Goal: Complete application form

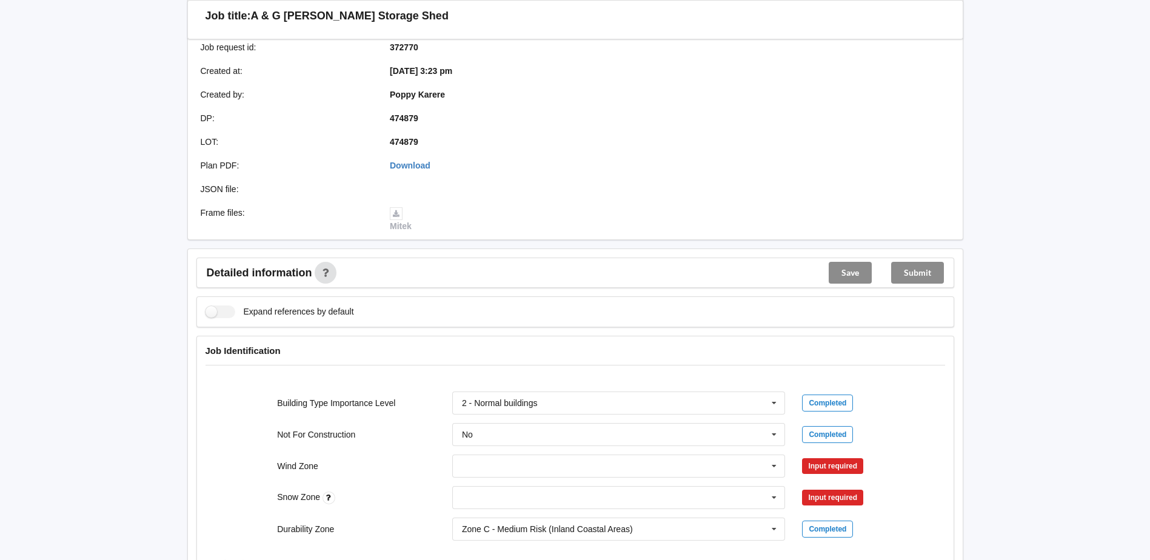
scroll to position [303, 0]
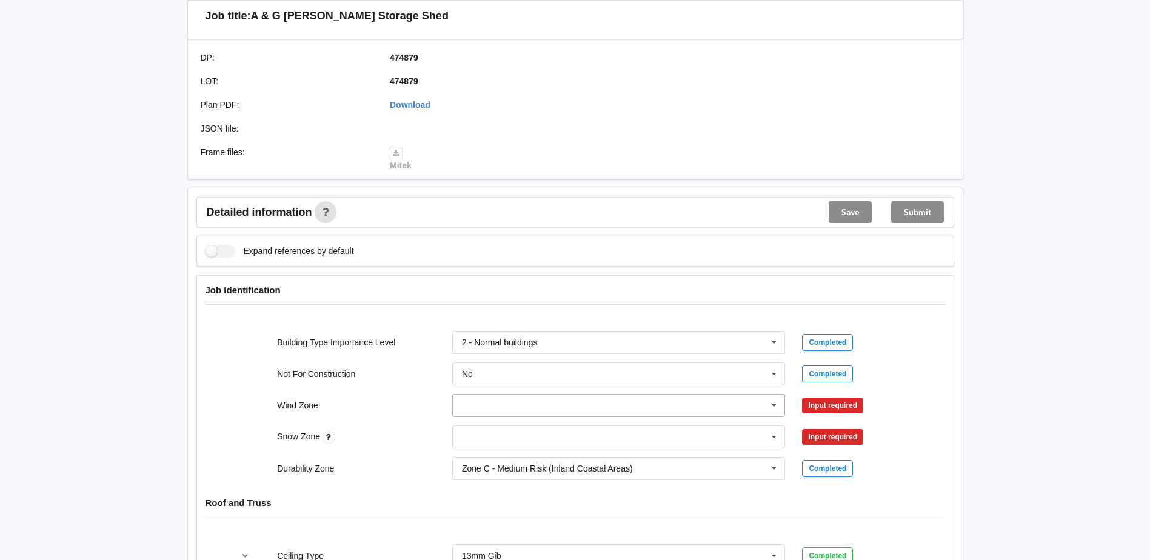
click at [483, 410] on input "text" at bounding box center [620, 406] width 332 height 22
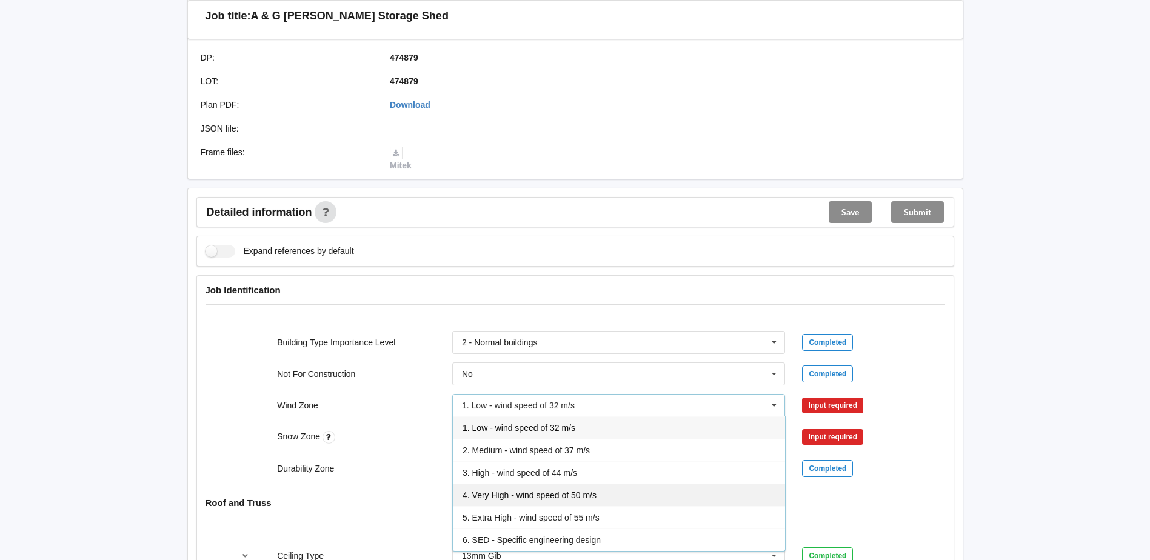
click at [535, 497] on span "4. Very High - wind speed of 50 m/s" at bounding box center [530, 496] width 134 height 10
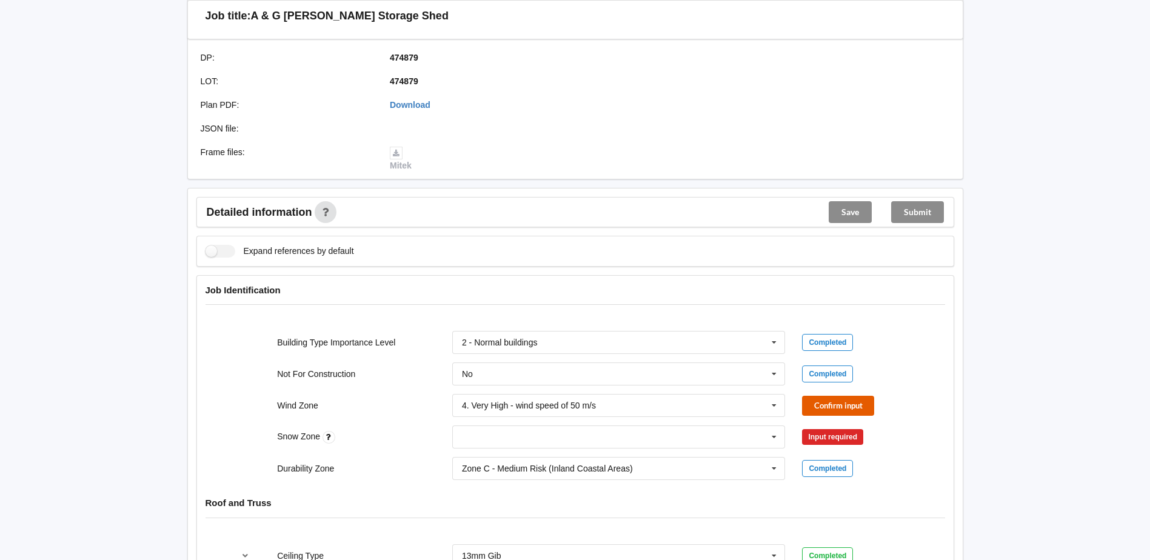
click at [812, 411] on button "Confirm input" at bounding box center [838, 406] width 72 height 20
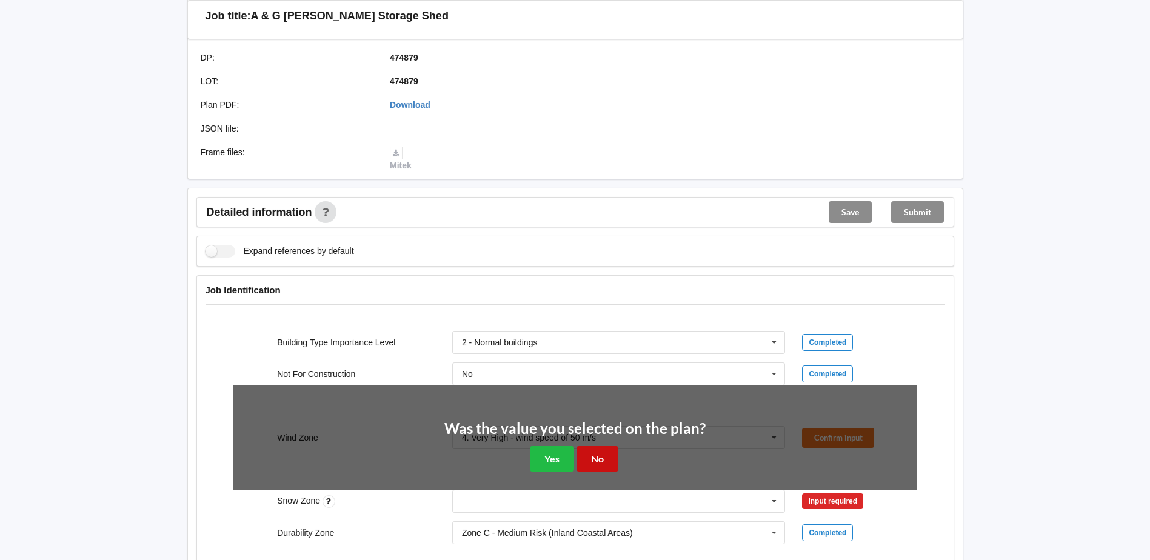
click at [582, 462] on button "No" at bounding box center [598, 458] width 42 height 25
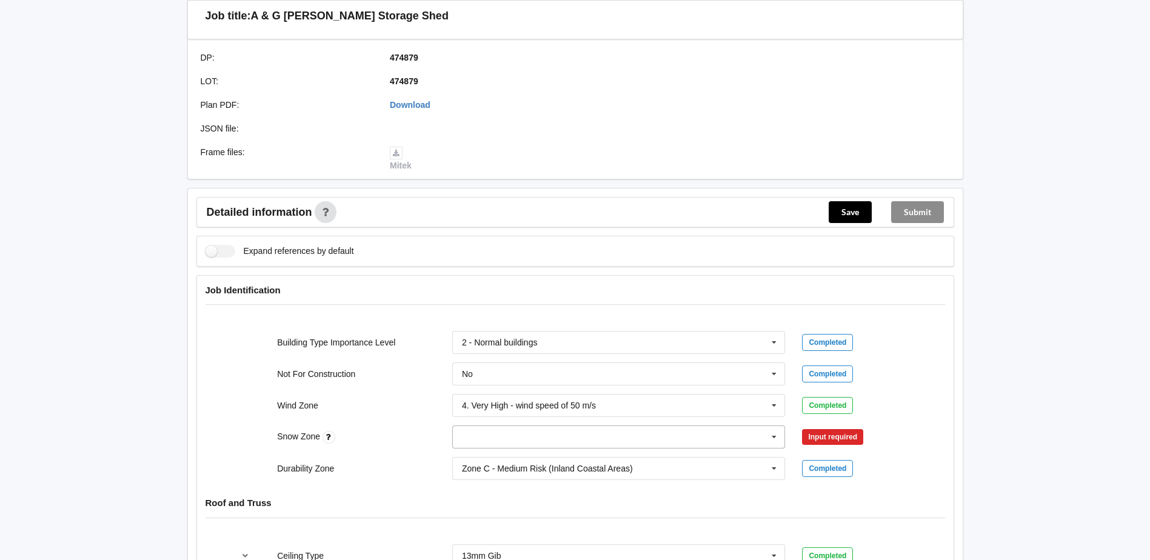
click at [571, 441] on input "text" at bounding box center [620, 437] width 332 height 22
click at [528, 304] on div "N0" at bounding box center [619, 302] width 332 height 22
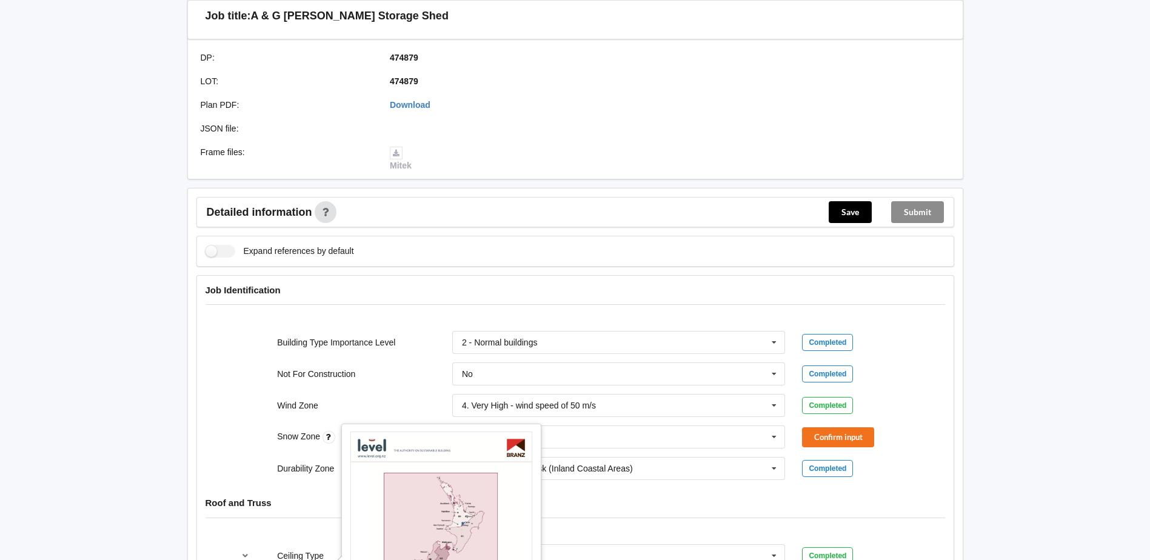
click at [328, 439] on icon at bounding box center [329, 437] width 13 height 13
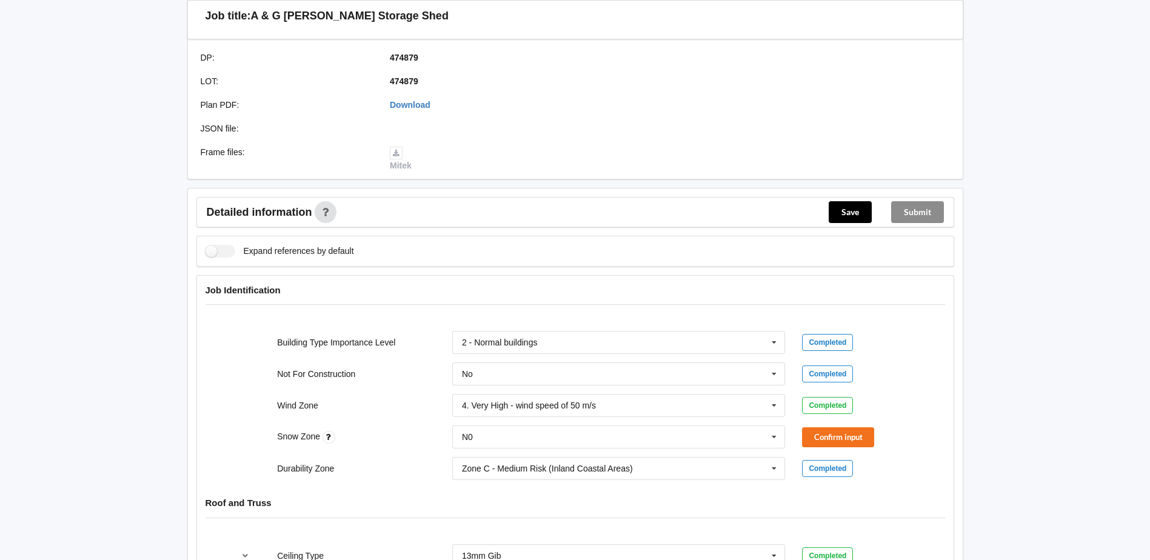
click at [329, 439] on icon at bounding box center [329, 437] width 13 height 13
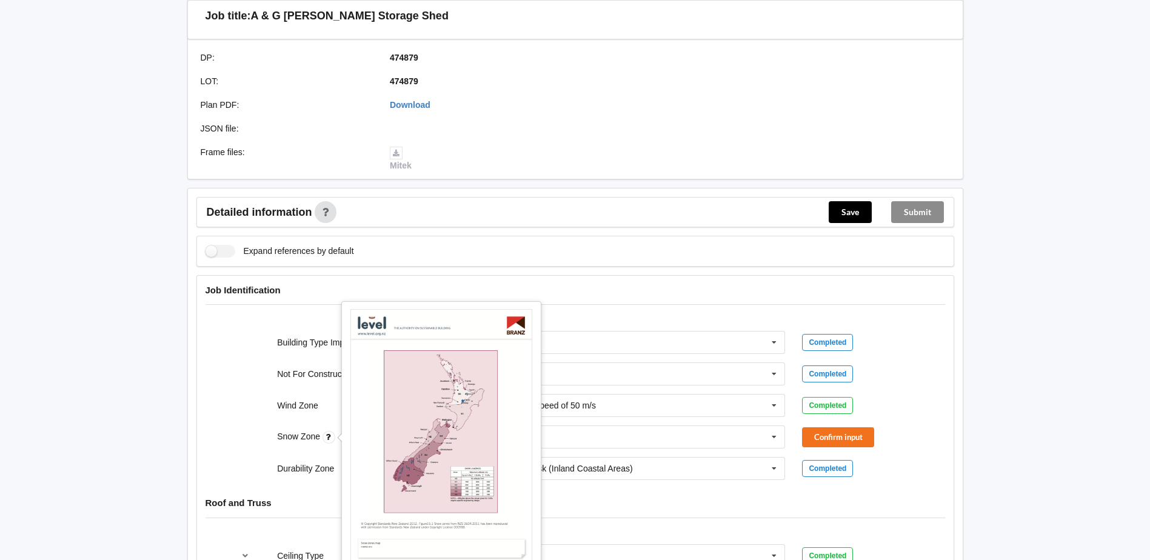
click at [328, 440] on icon at bounding box center [329, 437] width 13 height 13
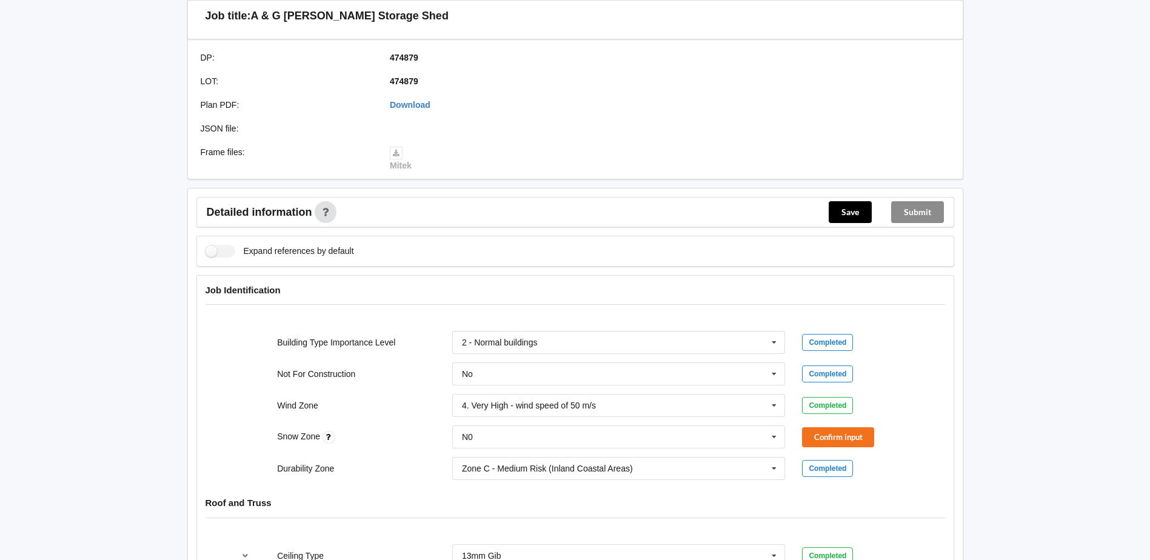
click at [328, 440] on icon at bounding box center [329, 437] width 13 height 13
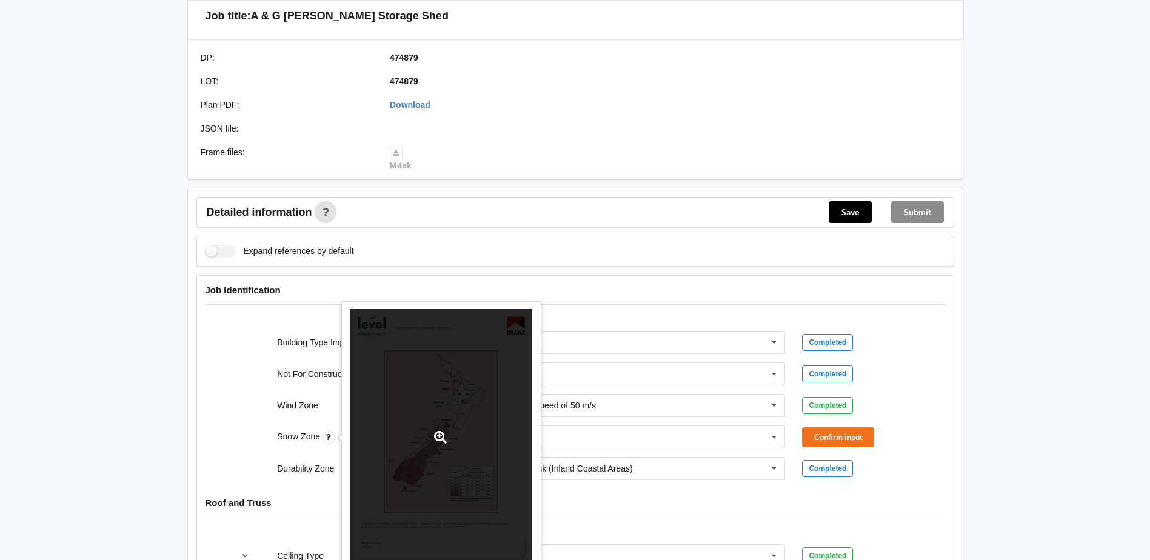
click at [417, 432] on div at bounding box center [442, 437] width 182 height 257
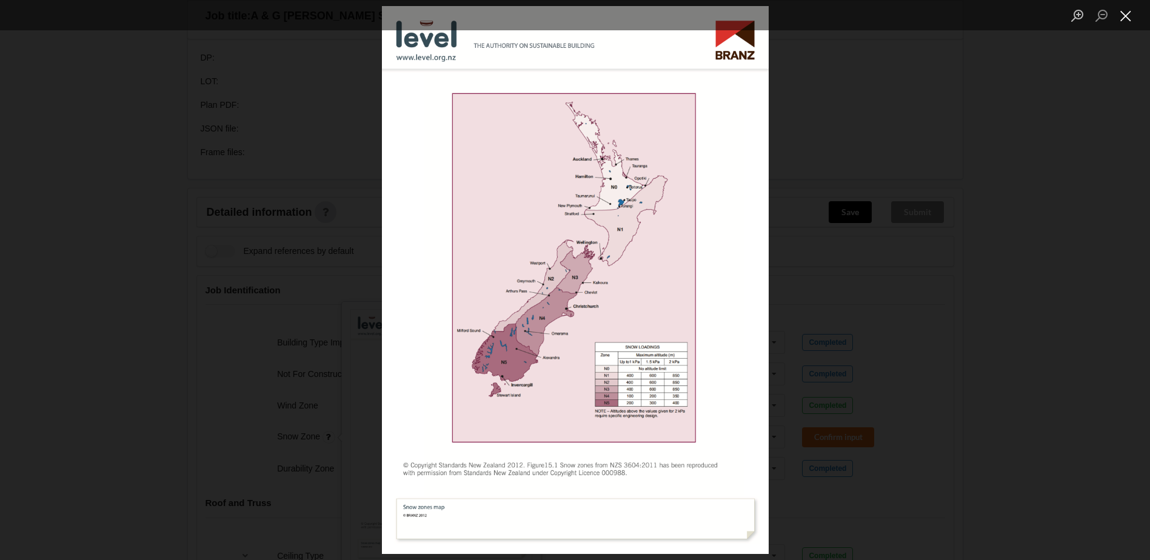
click at [1128, 8] on button "Close lightbox" at bounding box center [1126, 15] width 24 height 21
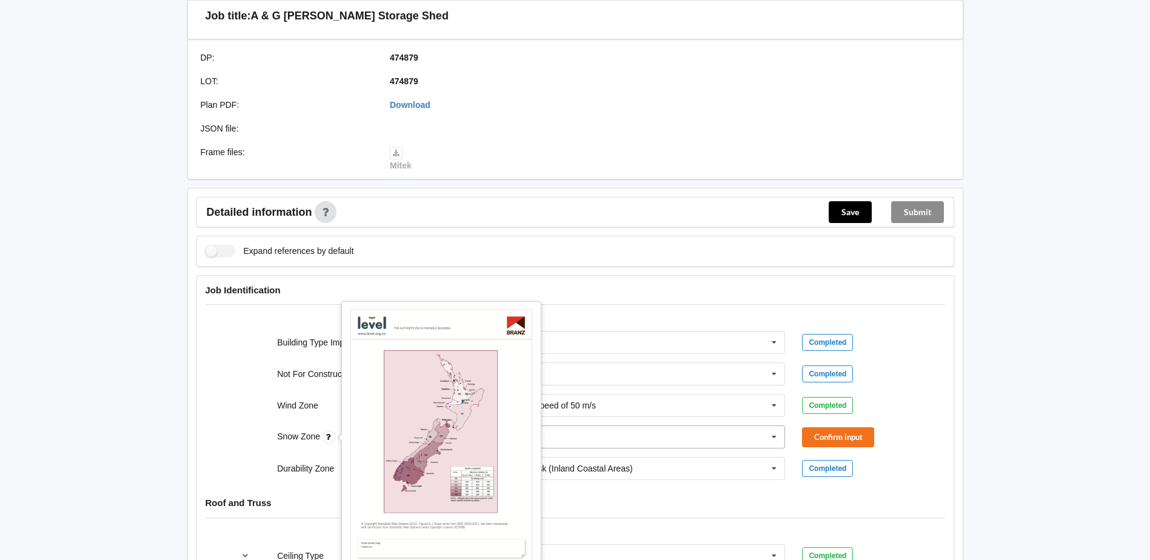
click at [614, 437] on input "text" at bounding box center [620, 437] width 332 height 22
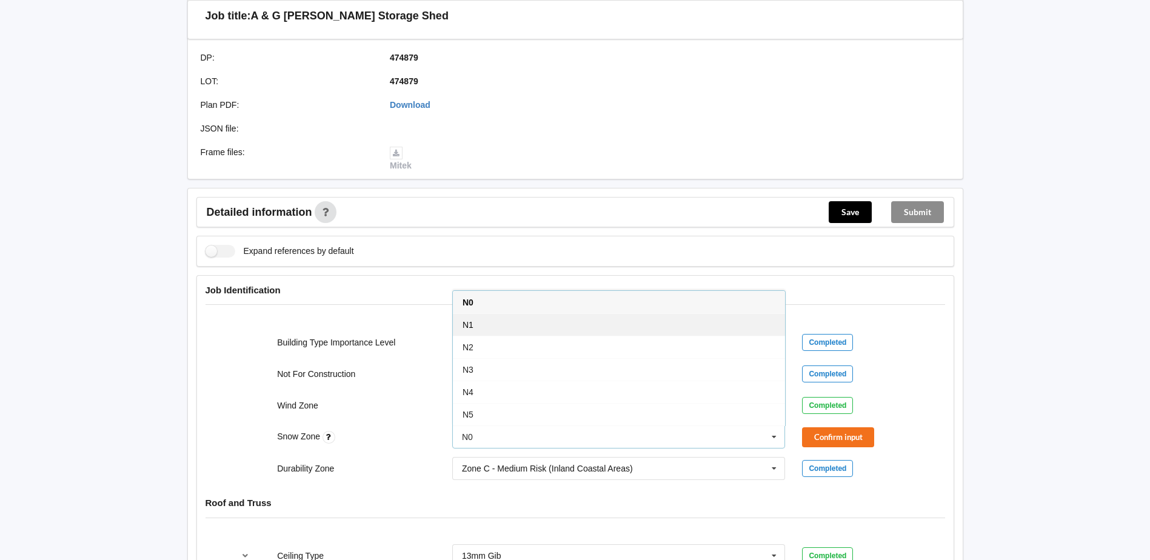
click at [539, 316] on div "N1" at bounding box center [619, 325] width 332 height 22
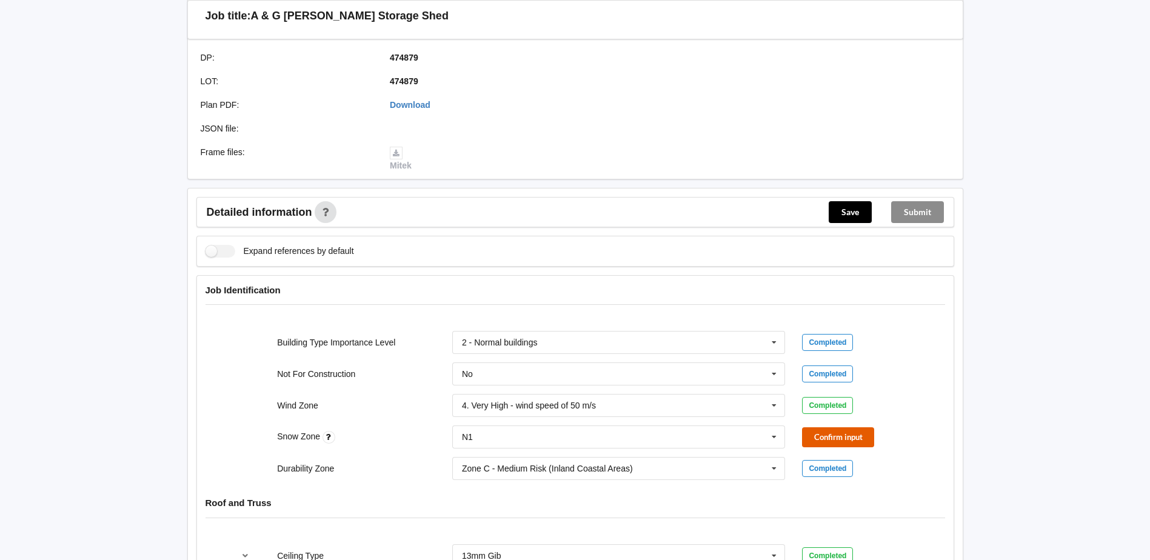
click at [822, 430] on button "Confirm input" at bounding box center [838, 438] width 72 height 20
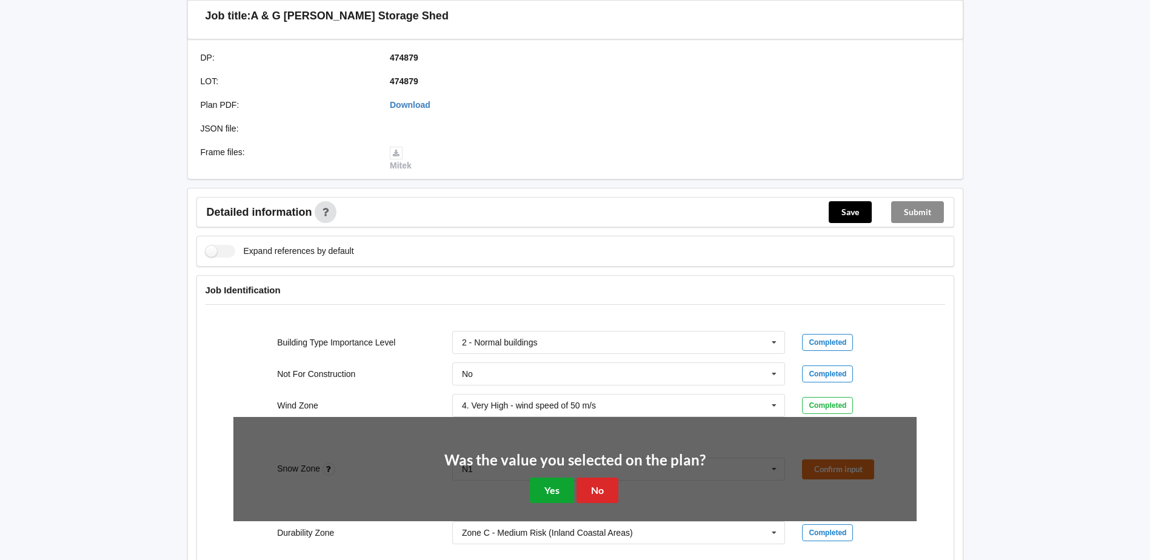
click at [558, 495] on button "Yes" at bounding box center [552, 490] width 44 height 25
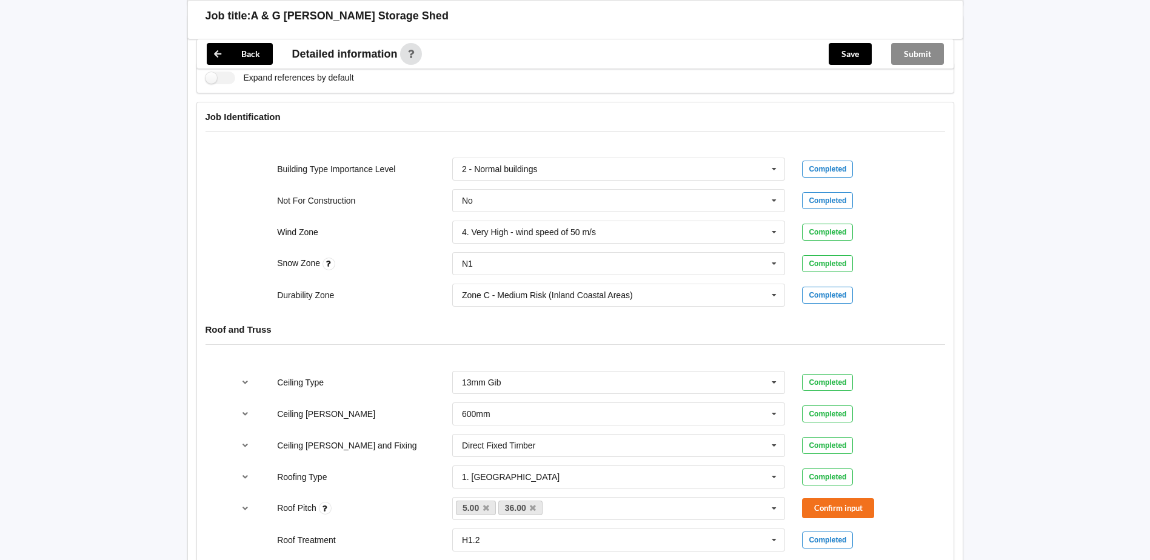
scroll to position [485, 0]
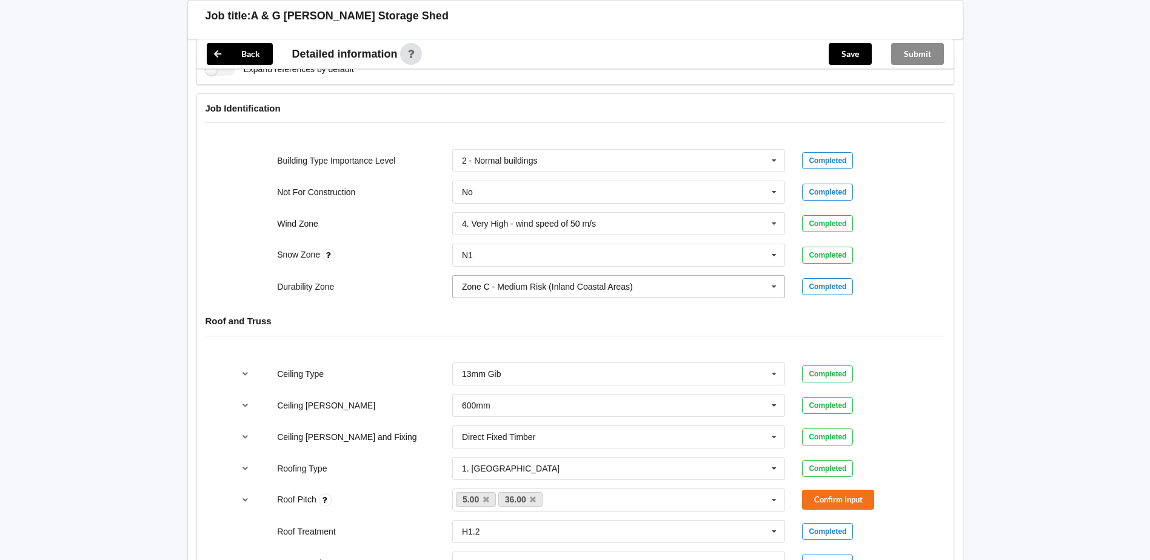
click at [559, 291] on div "Zone C - Medium Risk (Inland Coastal Areas)" at bounding box center [547, 287] width 171 height 8
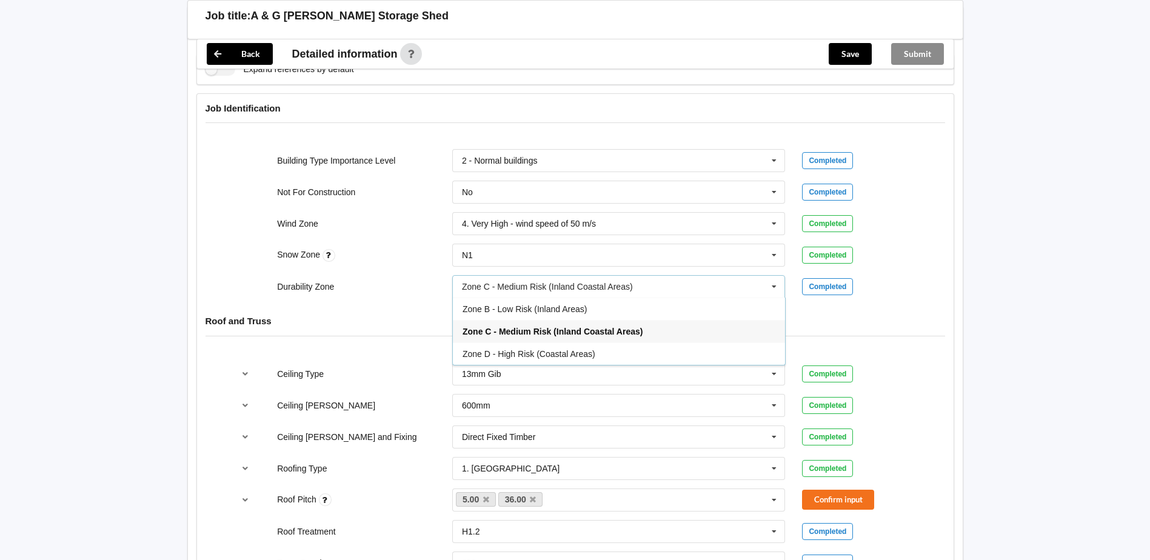
click at [520, 321] on div "Zone C - Medium Risk (Inland Coastal Areas)" at bounding box center [619, 331] width 332 height 22
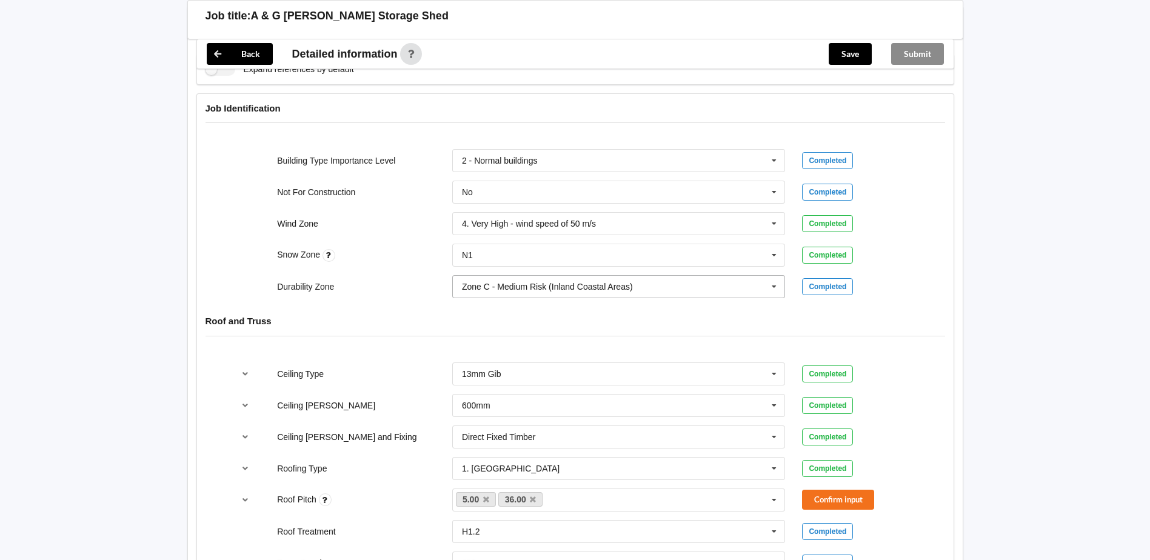
click at [538, 297] on input "text" at bounding box center [620, 287] width 332 height 22
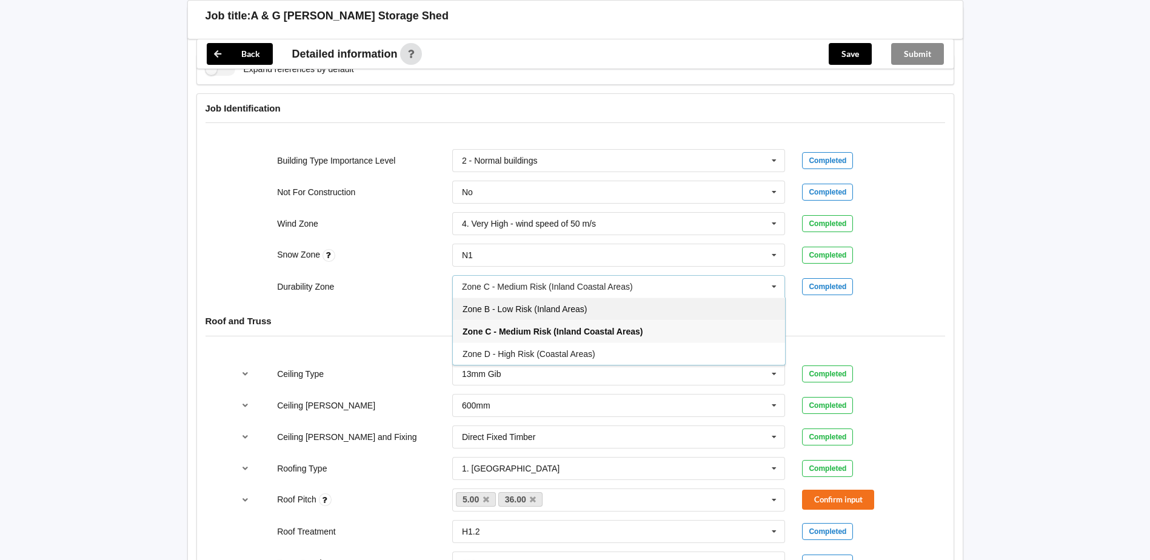
click at [523, 317] on div "Zone B - Low Risk (Inland Areas)" at bounding box center [619, 309] width 332 height 22
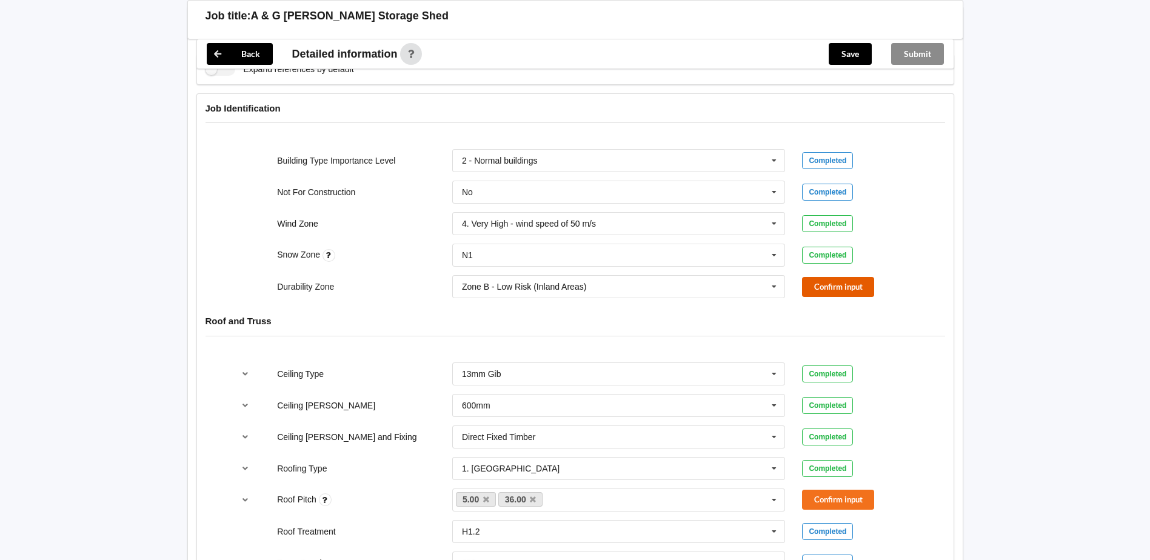
click at [830, 291] on button "Confirm input" at bounding box center [838, 287] width 72 height 20
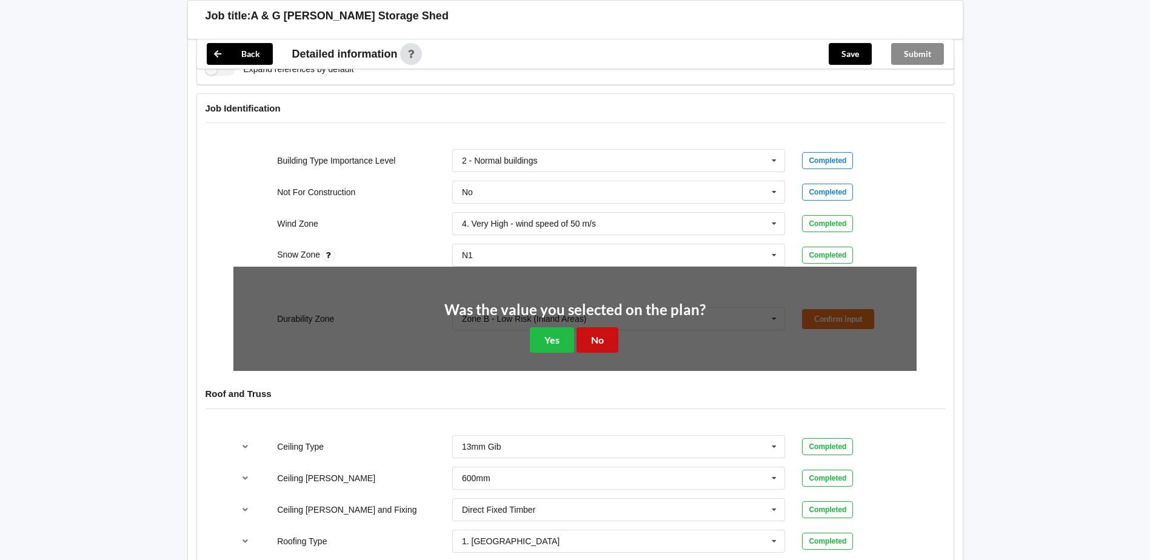
click at [588, 334] on button "No" at bounding box center [598, 339] width 42 height 25
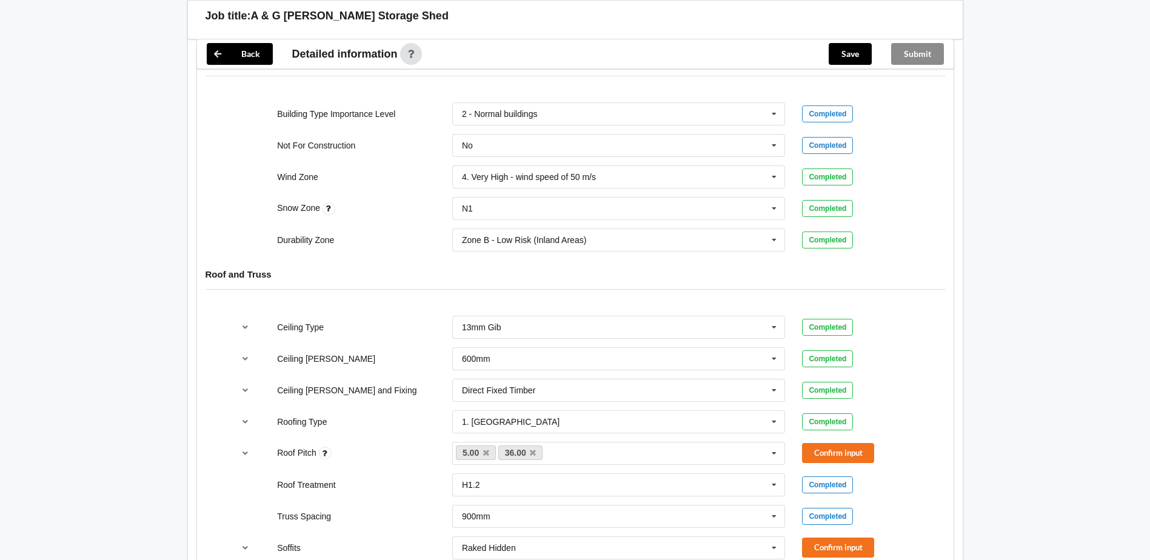
scroll to position [606, 0]
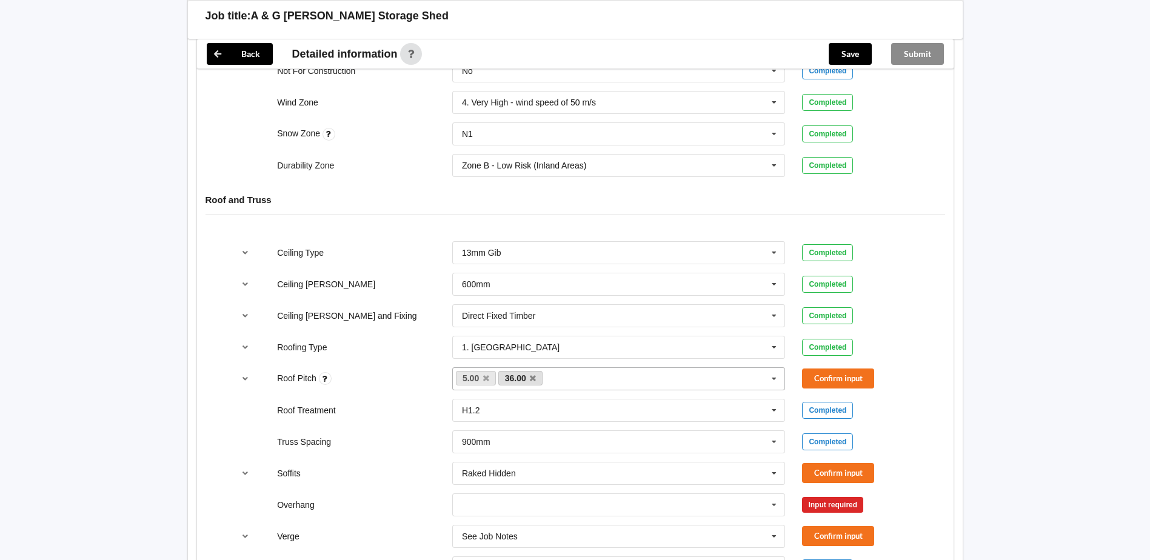
click at [536, 380] on link "36.00" at bounding box center [520, 378] width 45 height 15
click at [485, 375] on icon at bounding box center [486, 379] width 6 height 8
click at [490, 378] on icon at bounding box center [491, 379] width 6 height 8
click at [781, 380] on icon at bounding box center [774, 379] width 18 height 22
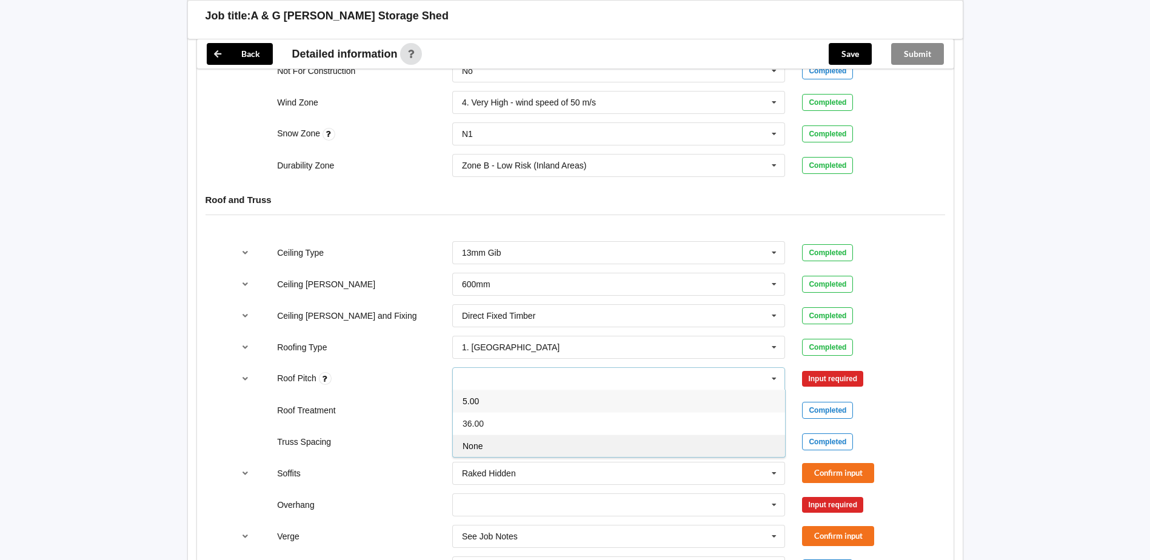
click at [551, 457] on div "None" at bounding box center [619, 446] width 332 height 22
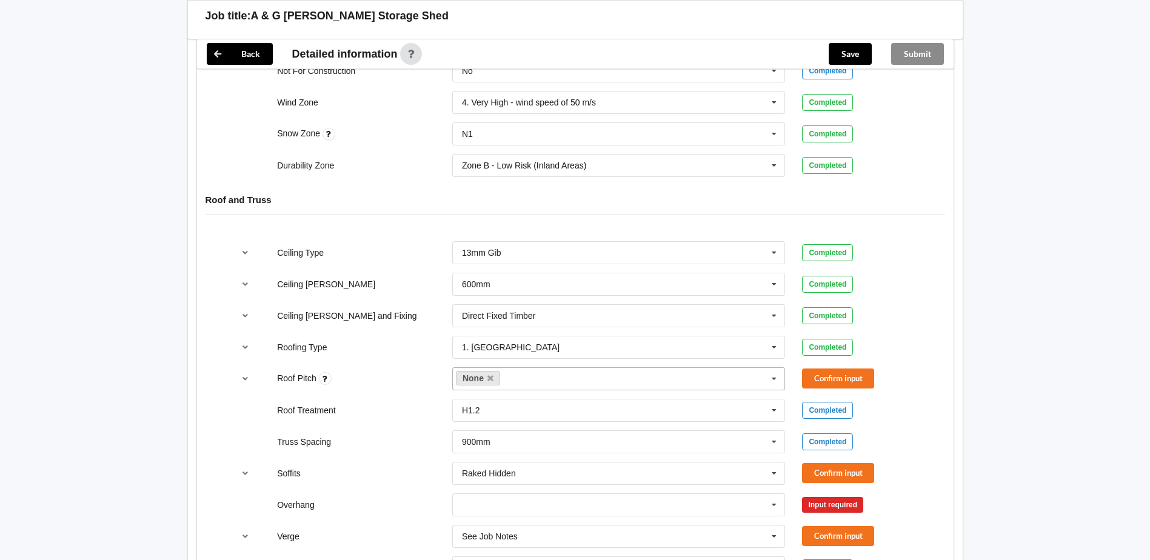
click at [880, 380] on div "Confirm input" at bounding box center [859, 379] width 115 height 20
click at [867, 379] on button "Confirm input" at bounding box center [838, 379] width 72 height 20
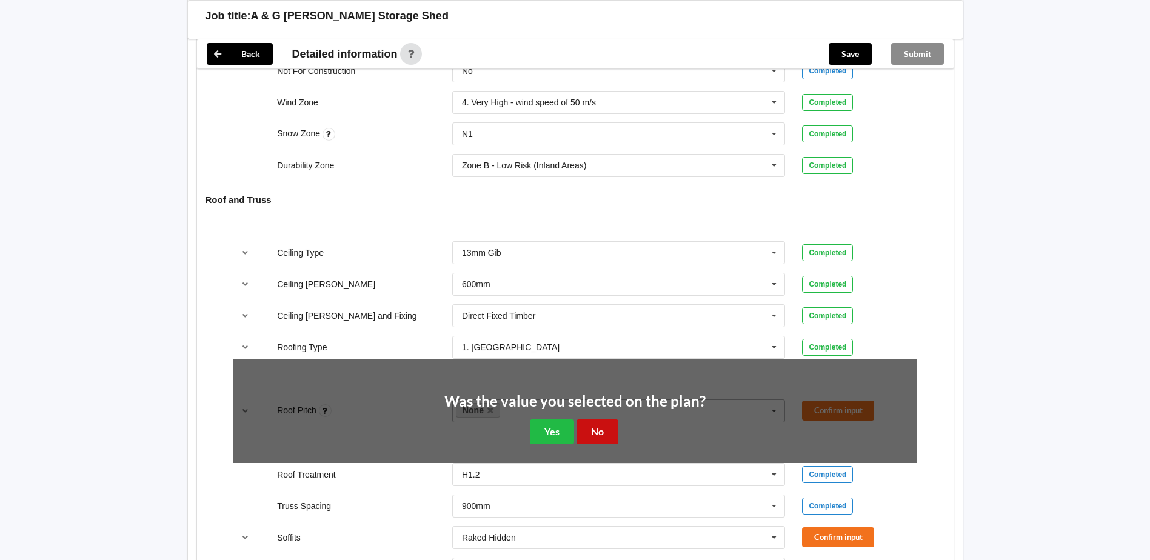
click at [600, 435] on button "No" at bounding box center [598, 432] width 42 height 25
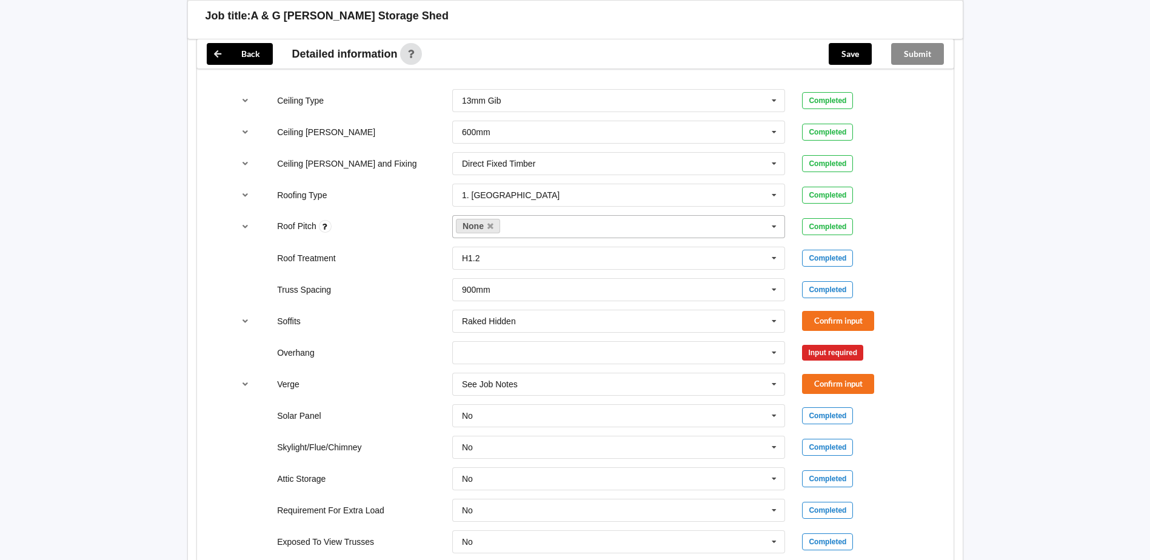
scroll to position [788, 0]
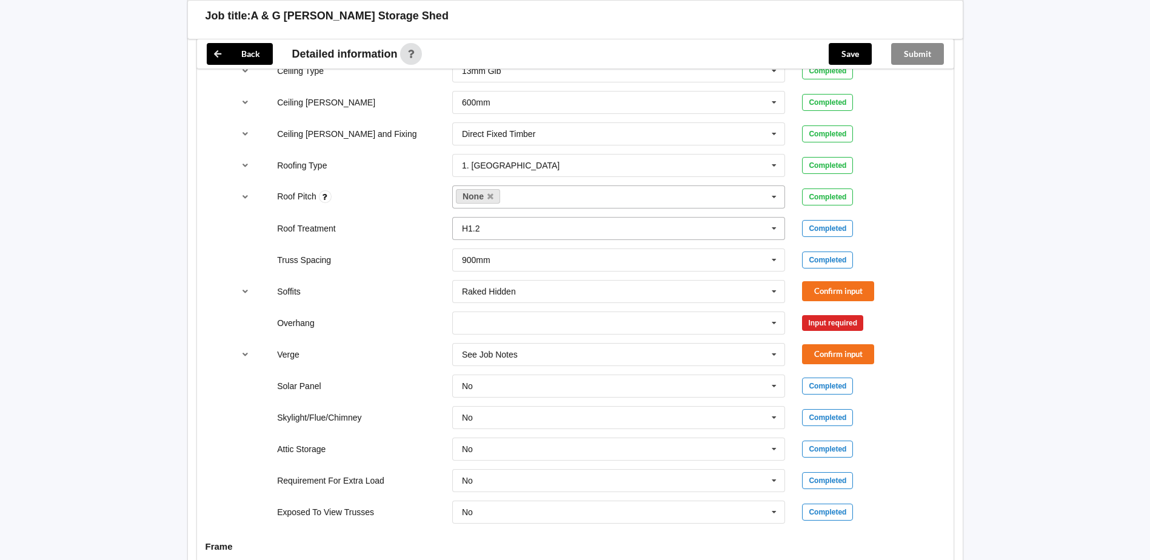
click at [602, 226] on input "text" at bounding box center [620, 229] width 332 height 22
click at [505, 287] on div "See Job Notes" at bounding box center [619, 295] width 332 height 22
click at [862, 229] on button "Confirm input" at bounding box center [838, 228] width 72 height 20
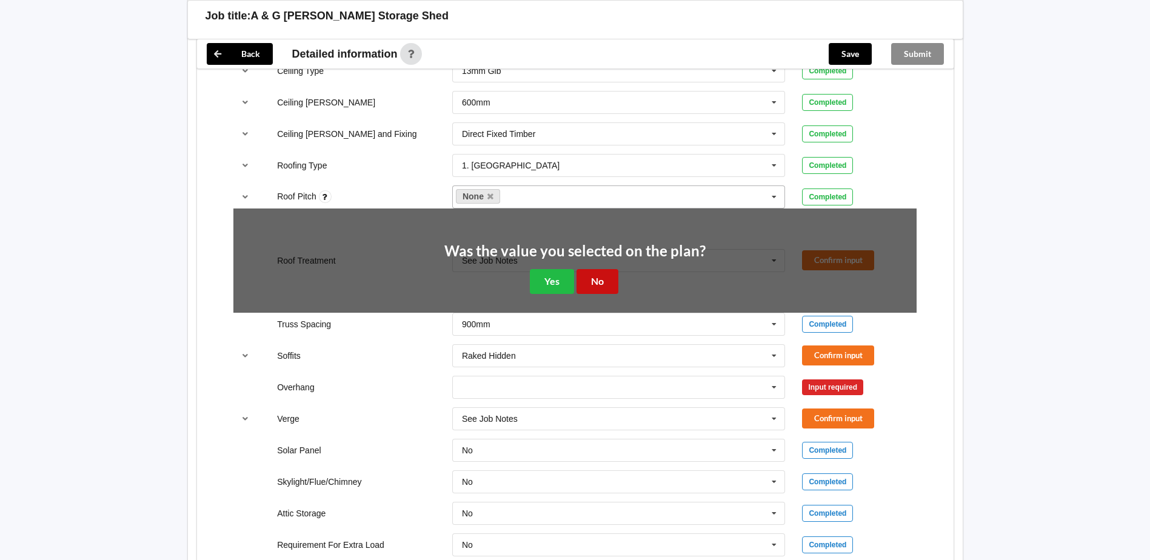
click at [598, 279] on button "No" at bounding box center [598, 281] width 42 height 25
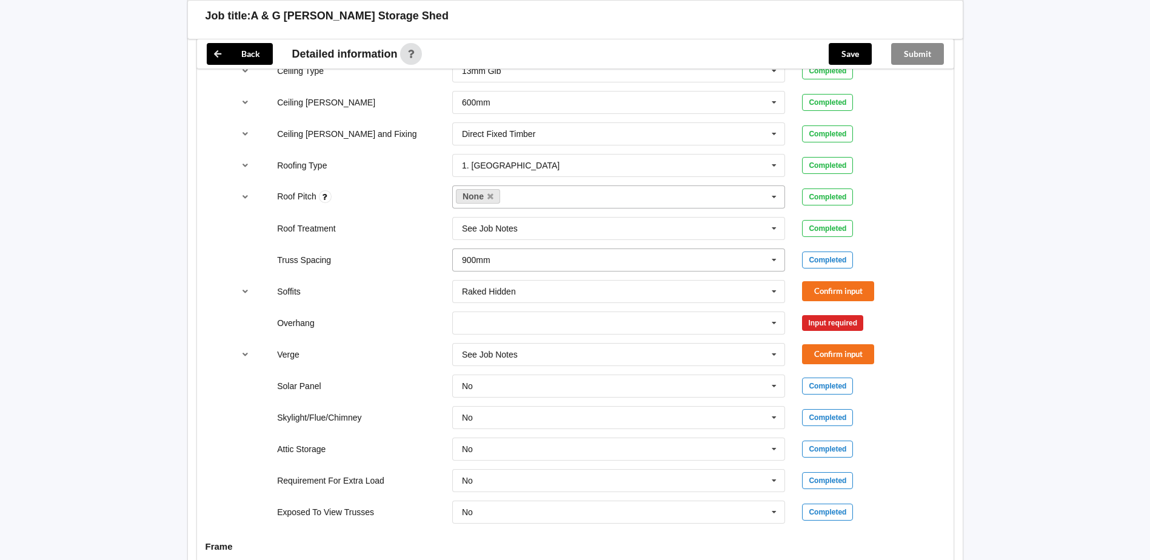
click at [589, 266] on input "text" at bounding box center [620, 260] width 332 height 22
click at [540, 327] on div "See Job Notes" at bounding box center [619, 327] width 332 height 22
click at [828, 255] on button "Confirm input" at bounding box center [838, 260] width 72 height 20
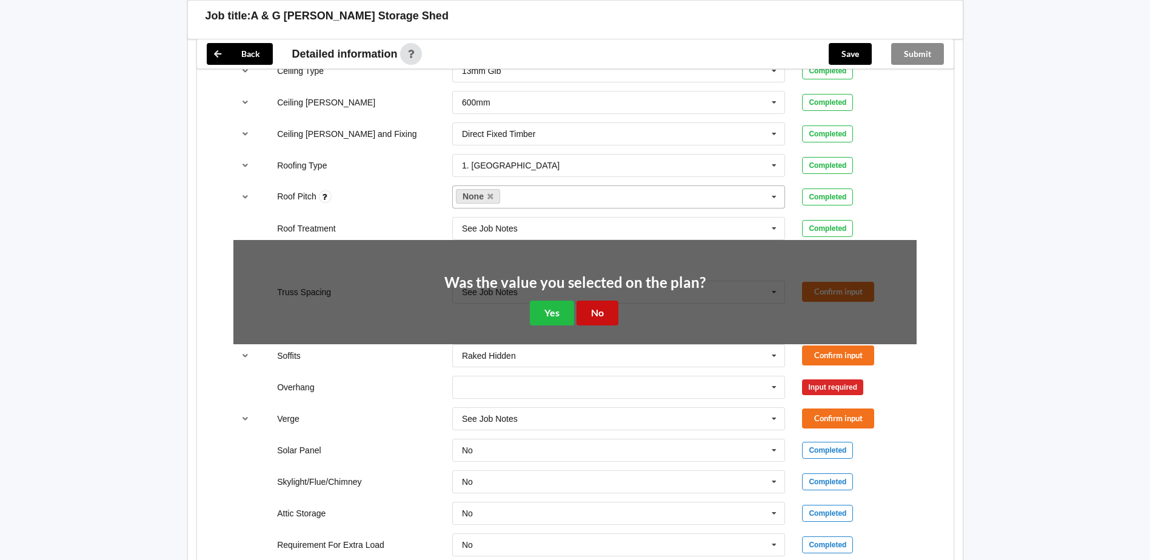
click at [601, 317] on button "No" at bounding box center [598, 313] width 42 height 25
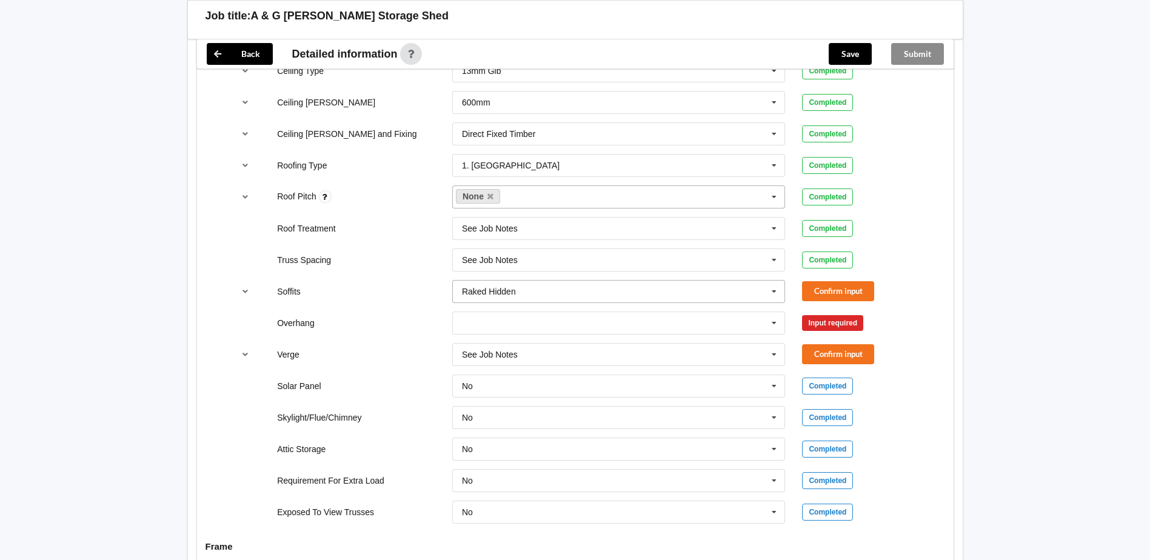
click at [539, 295] on input "text" at bounding box center [620, 292] width 332 height 22
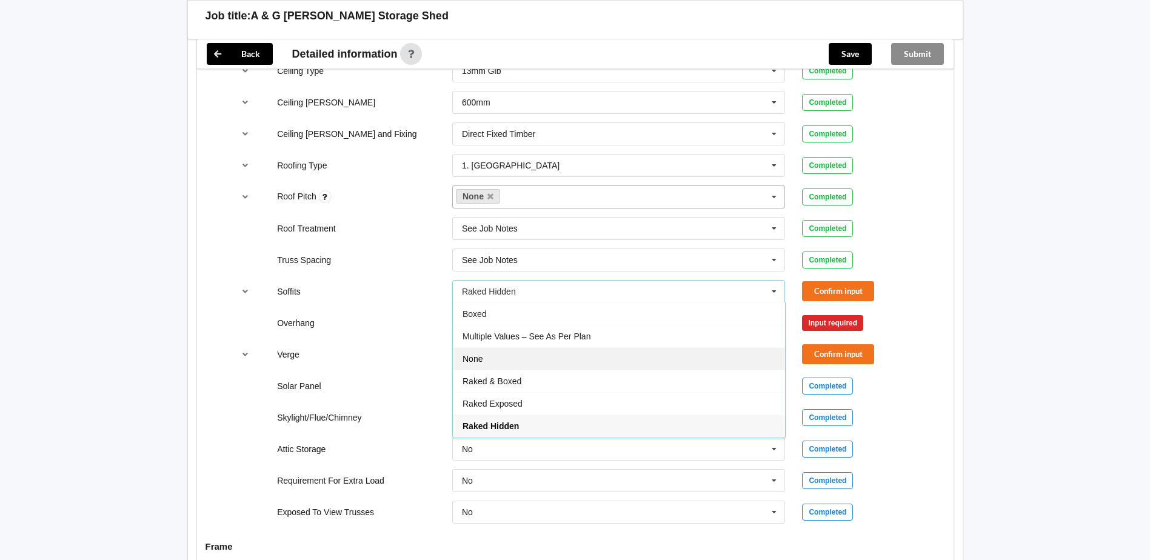
click at [503, 358] on div "None" at bounding box center [619, 358] width 332 height 22
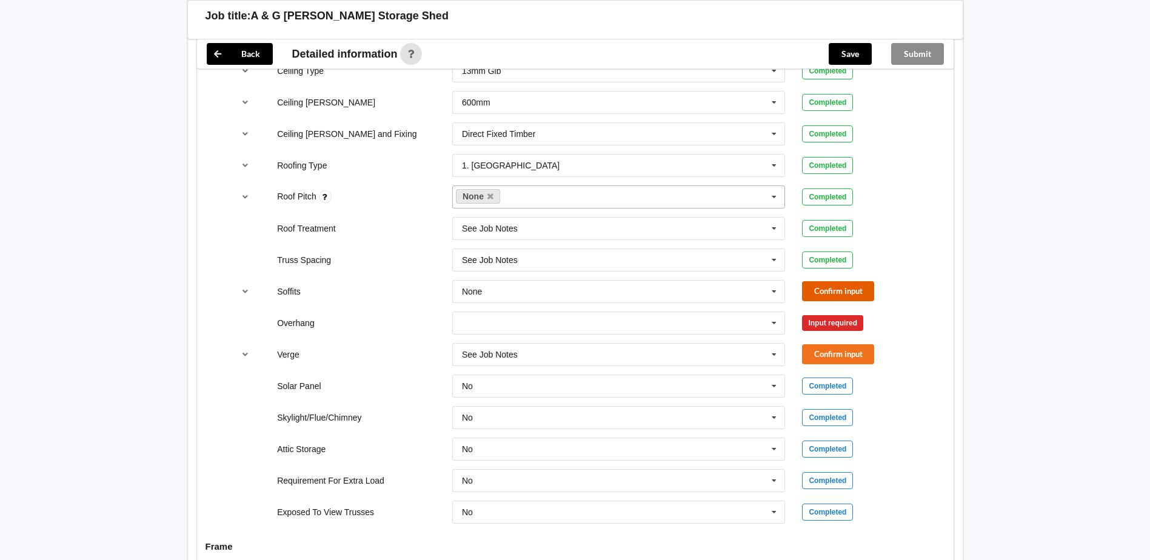
click at [837, 284] on button "Confirm input" at bounding box center [838, 291] width 72 height 20
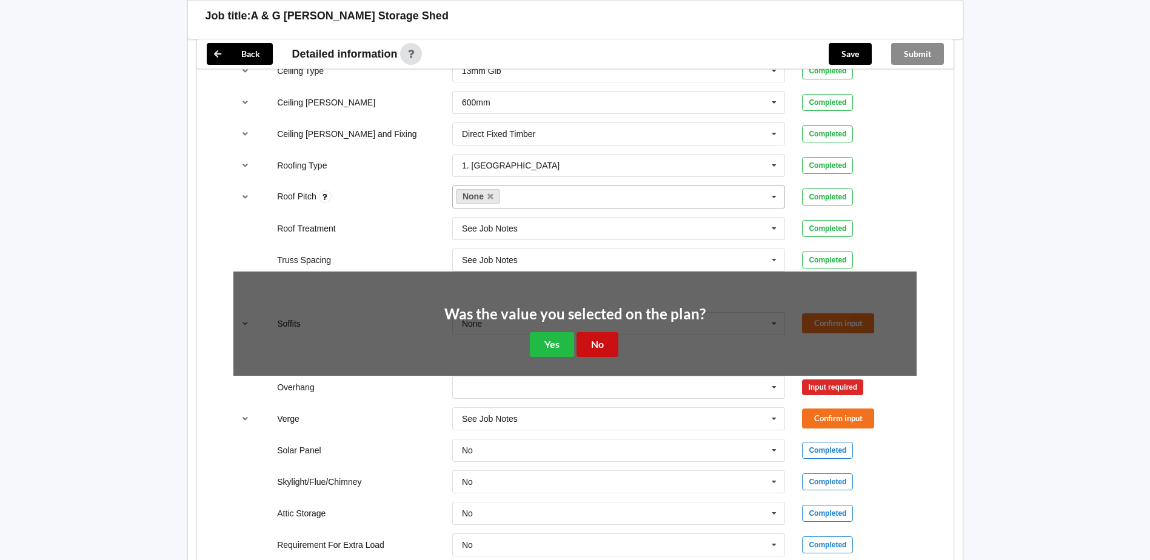
click at [591, 339] on button "No" at bounding box center [598, 344] width 42 height 25
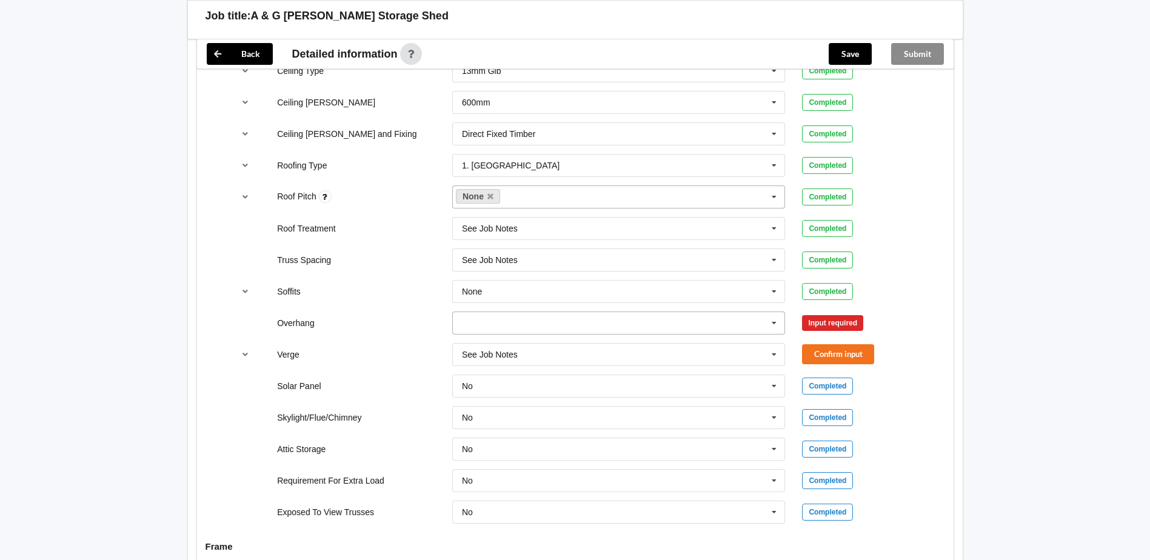
click at [525, 328] on input "text" at bounding box center [620, 323] width 332 height 22
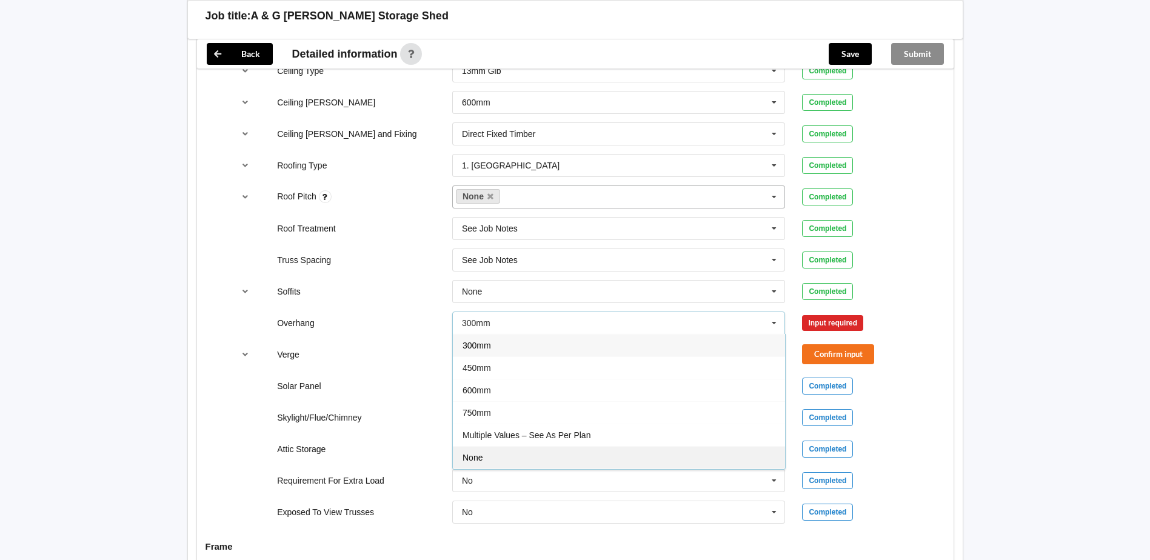
click at [490, 458] on div "None" at bounding box center [619, 457] width 332 height 22
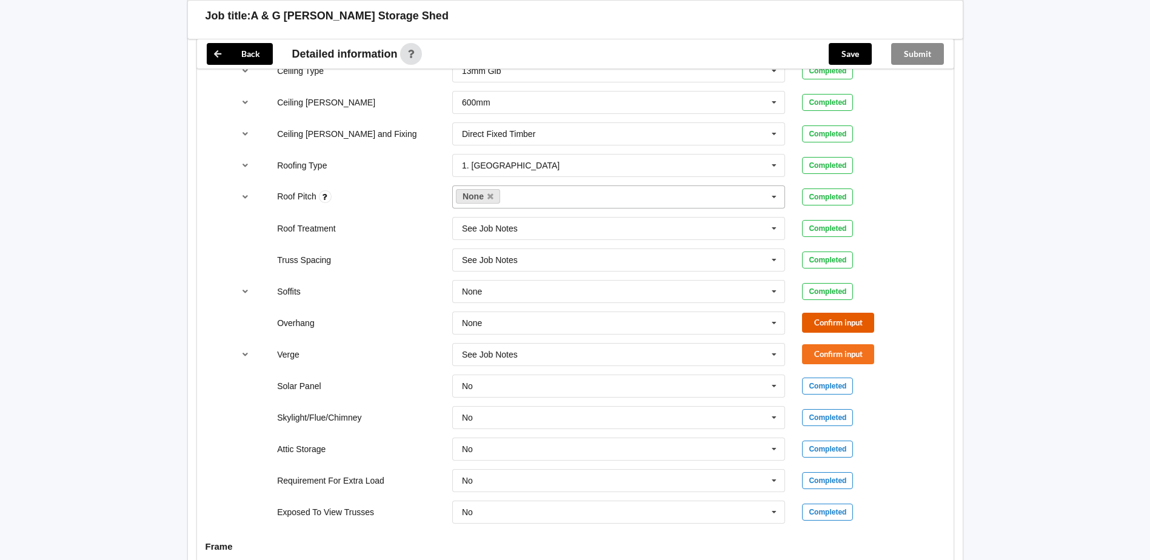
click at [842, 326] on button "Confirm input" at bounding box center [838, 323] width 72 height 20
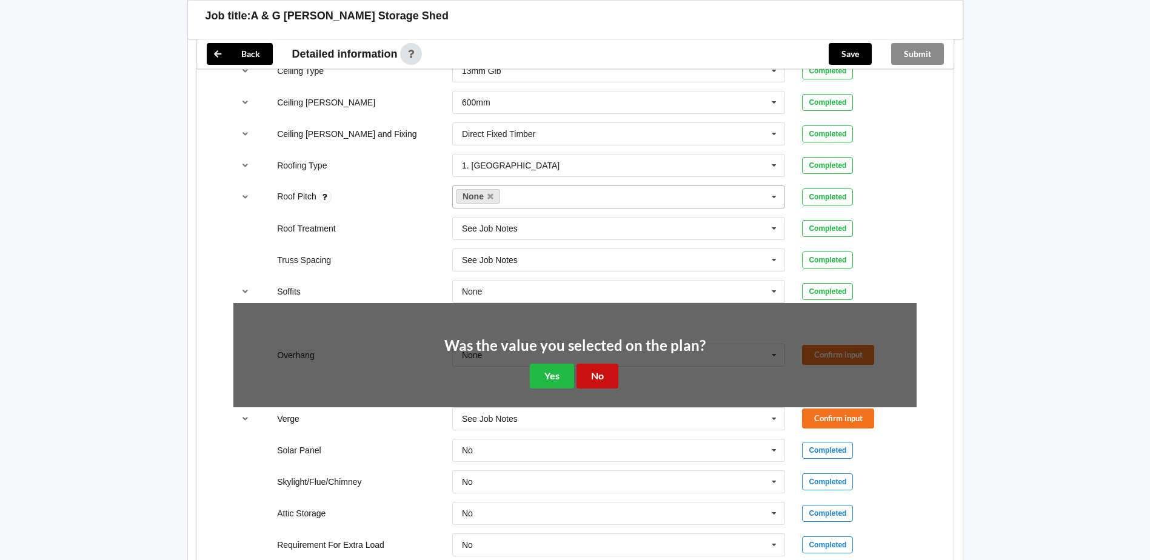
click at [582, 375] on button "No" at bounding box center [598, 376] width 42 height 25
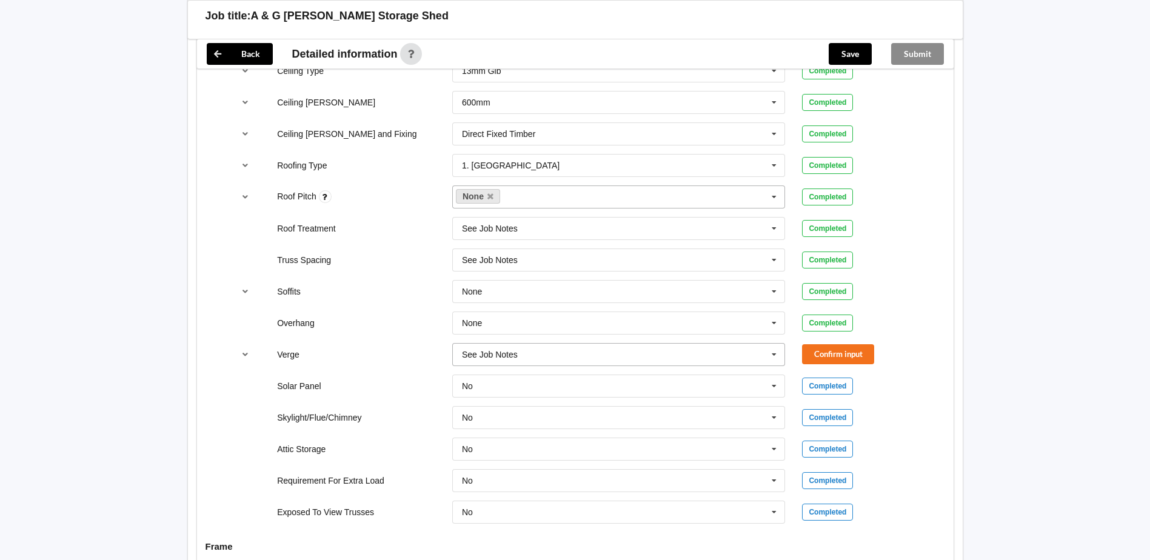
click at [586, 352] on input "text" at bounding box center [620, 355] width 332 height 22
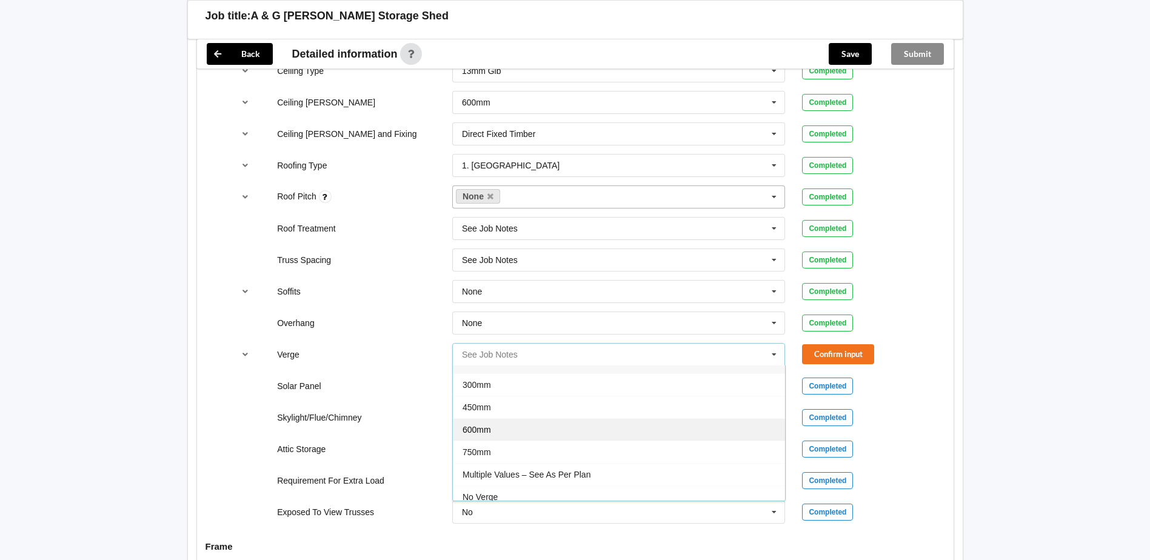
scroll to position [22, 0]
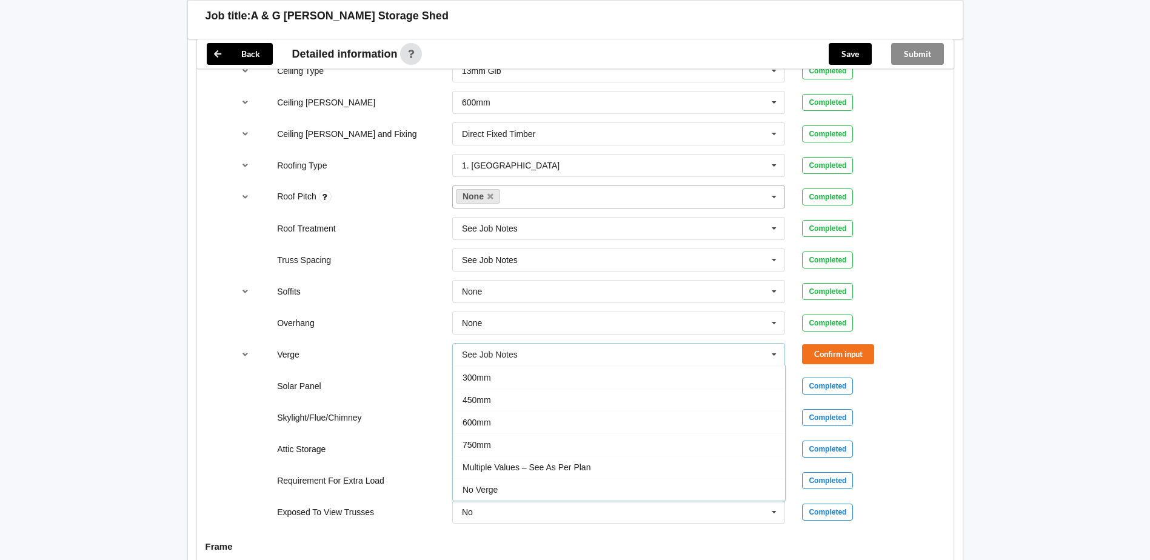
drag, startPoint x: 496, startPoint y: 492, endPoint x: 812, endPoint y: 383, distance: 334.3
click at [500, 489] on div "No Verge" at bounding box center [619, 489] width 332 height 22
click at [863, 355] on button "Confirm input" at bounding box center [838, 354] width 72 height 20
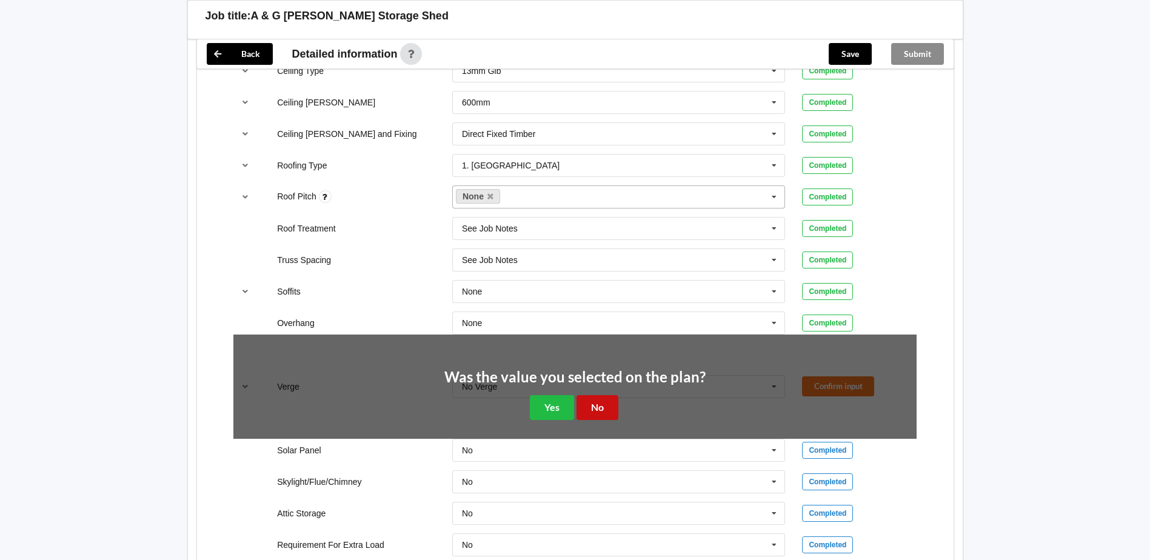
click at [610, 404] on button "No" at bounding box center [598, 407] width 42 height 25
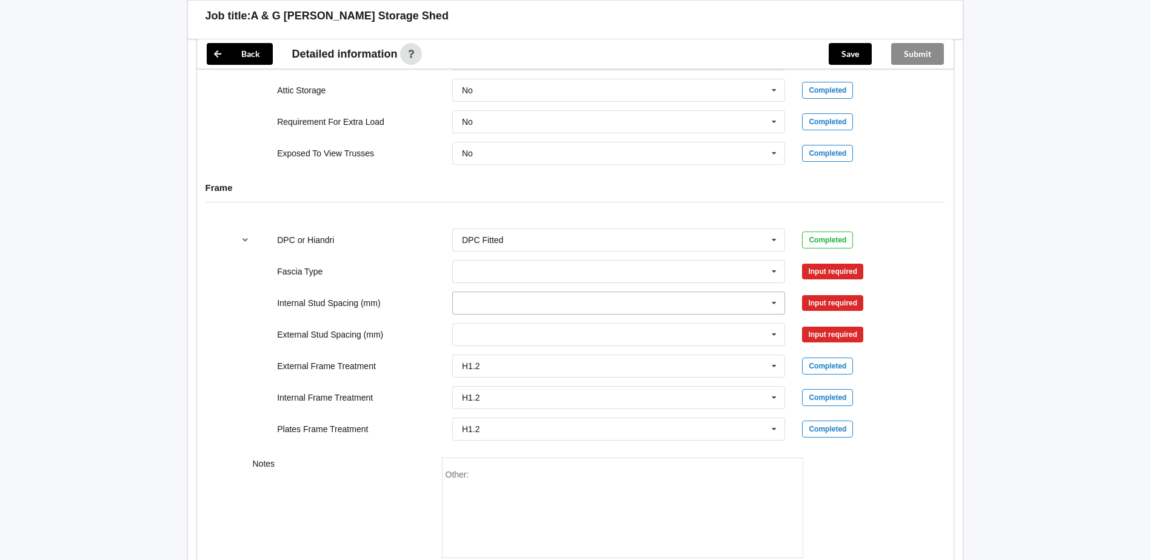
scroll to position [1152, 0]
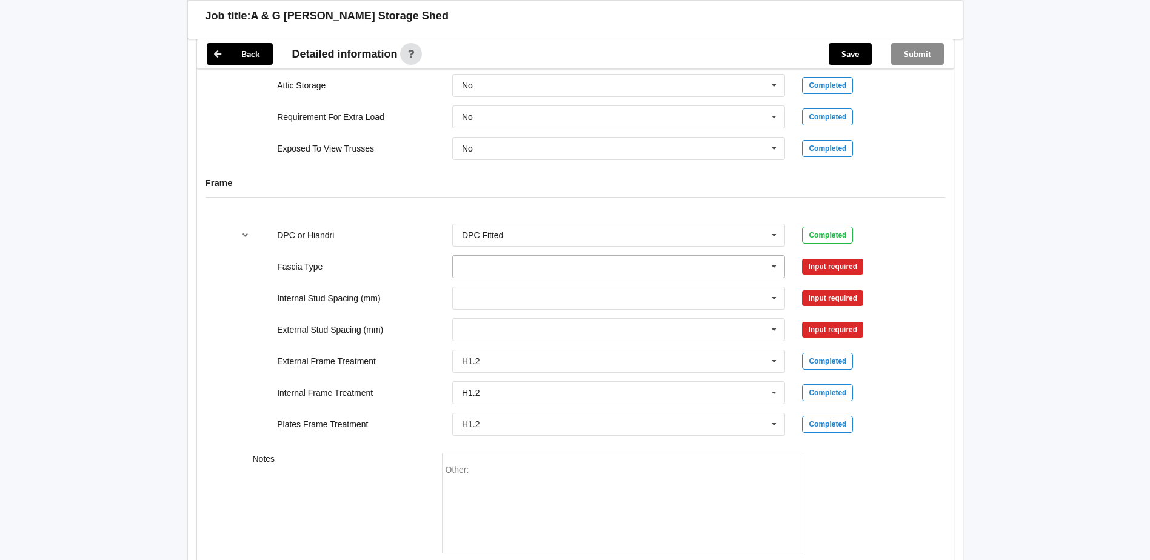
click at [535, 269] on input "text" at bounding box center [620, 267] width 332 height 22
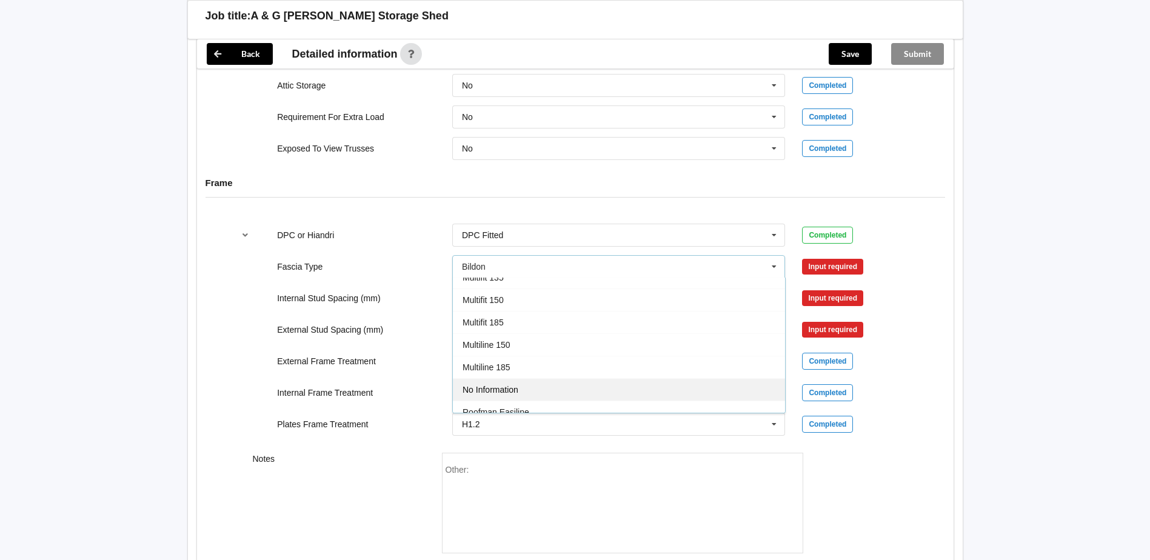
click at [522, 384] on div "No Information" at bounding box center [619, 389] width 332 height 22
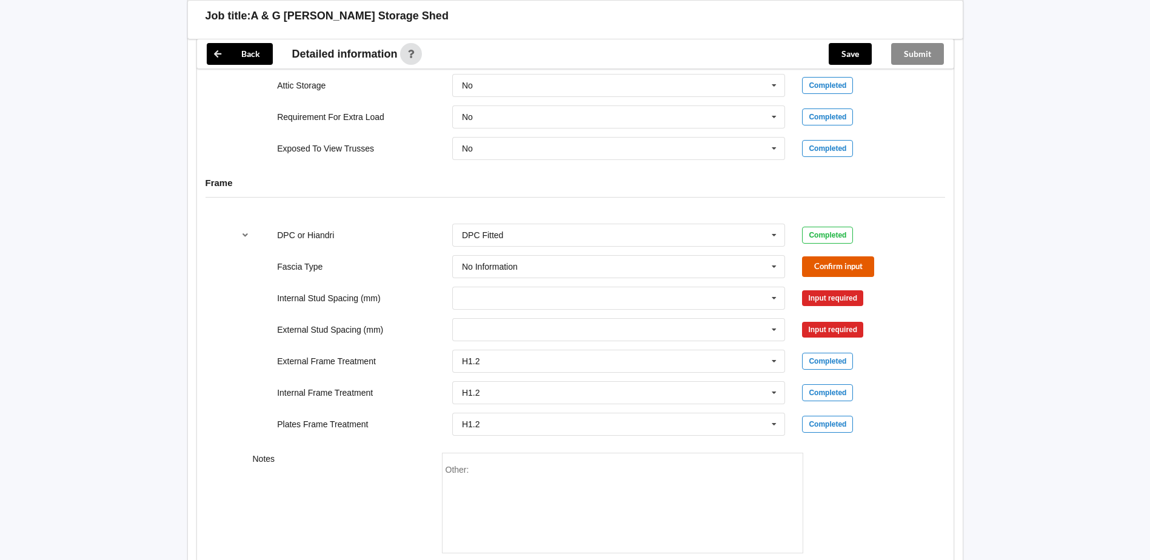
click at [862, 267] on button "Confirm input" at bounding box center [838, 267] width 72 height 20
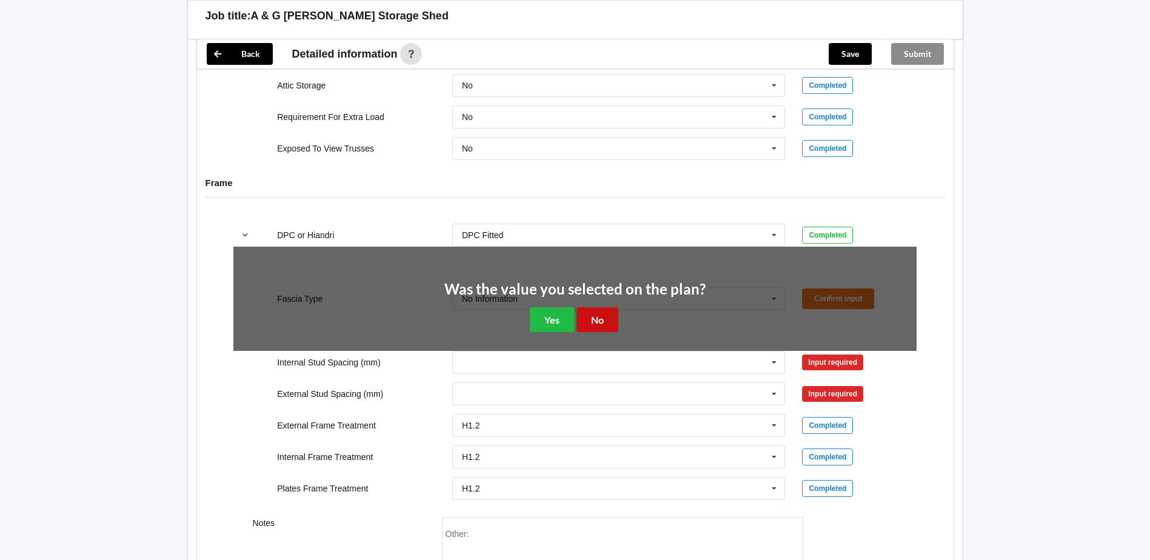
click at [596, 320] on button "No" at bounding box center [598, 319] width 42 height 25
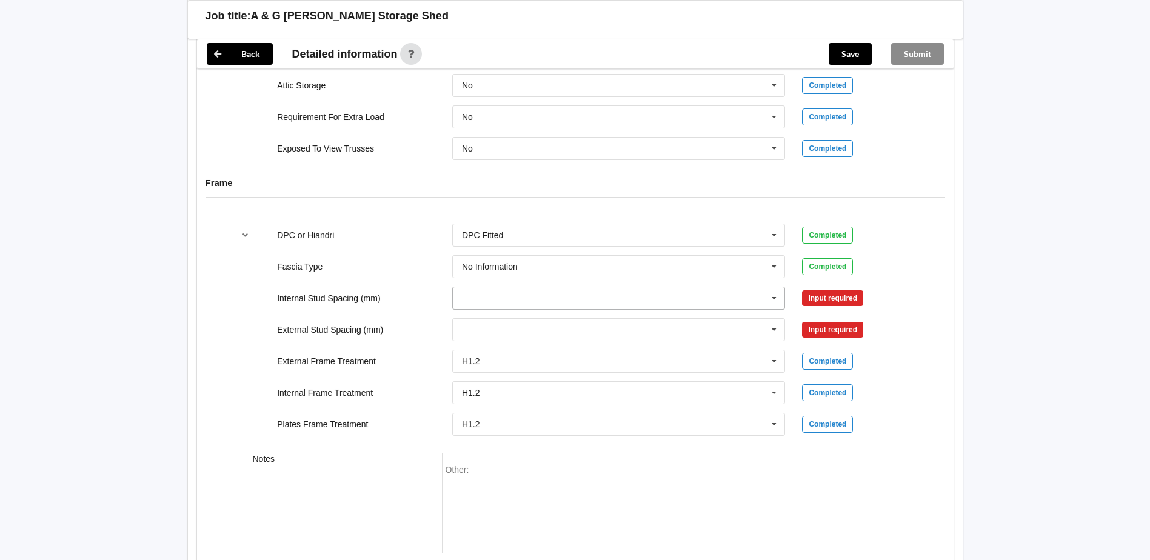
click at [525, 291] on input "text" at bounding box center [620, 298] width 332 height 22
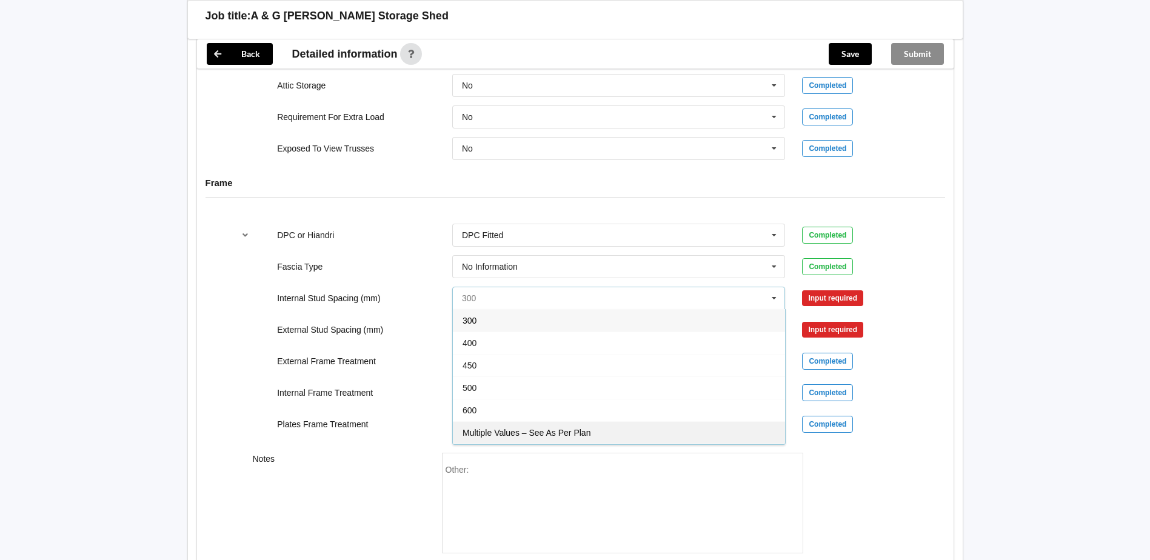
scroll to position [44, 0]
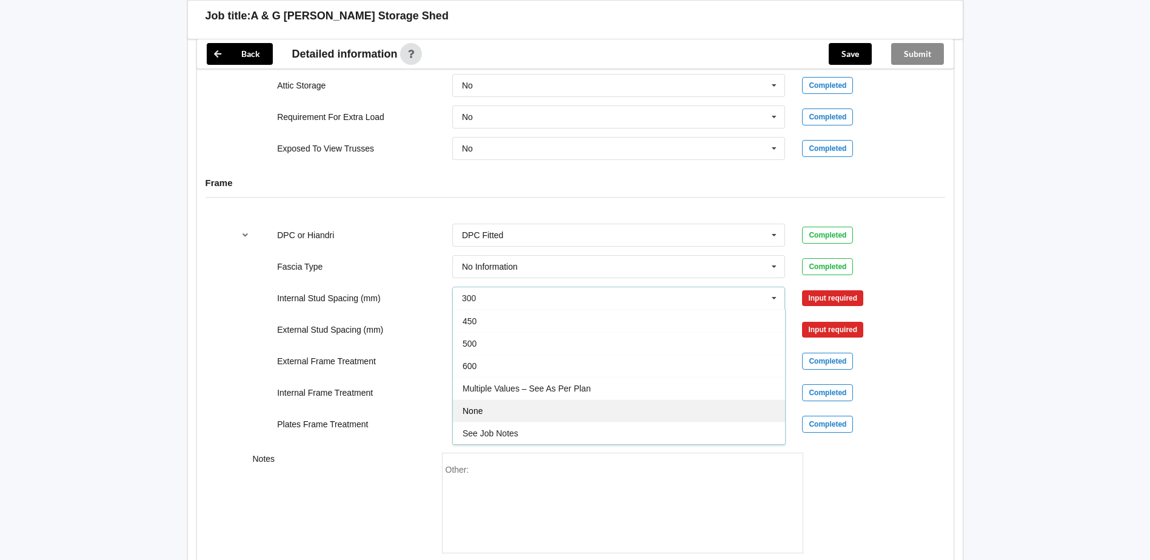
click at [524, 413] on div "None" at bounding box center [619, 411] width 332 height 22
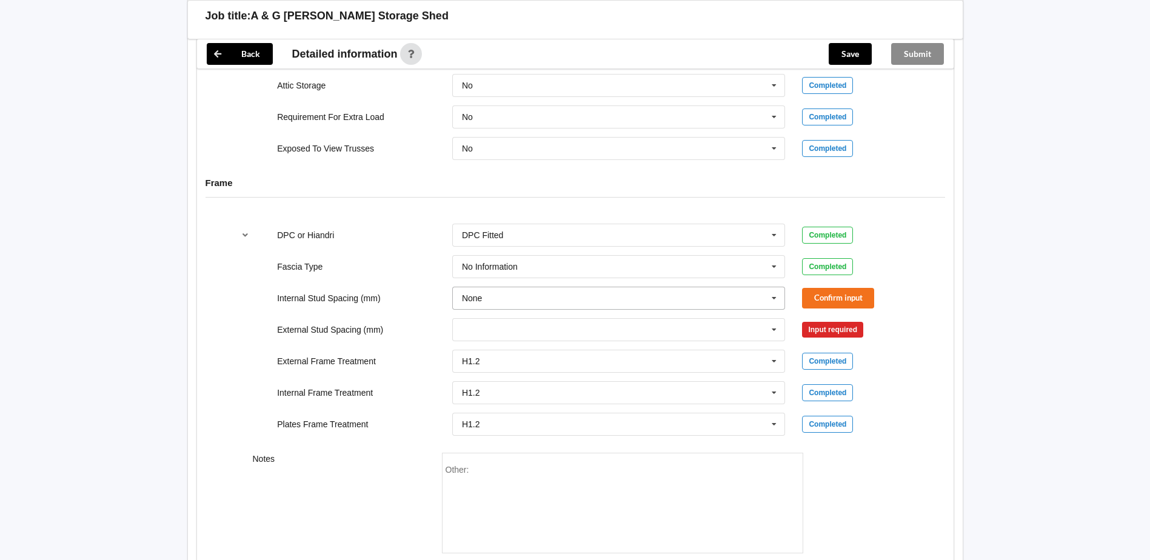
click at [772, 300] on icon at bounding box center [774, 298] width 18 height 22
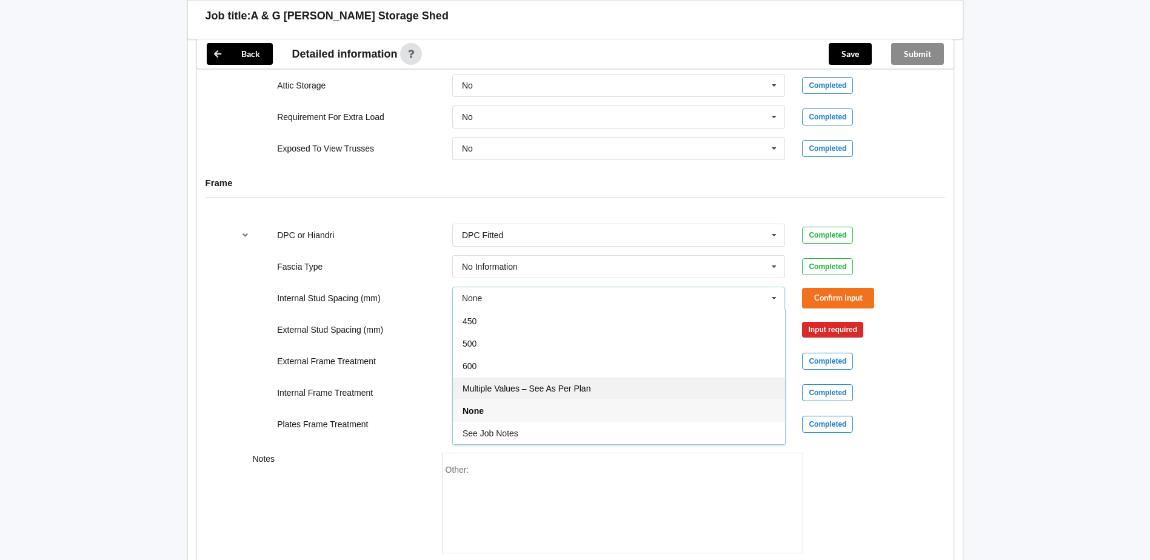
drag, startPoint x: 531, startPoint y: 382, endPoint x: 930, endPoint y: 291, distance: 409.9
click at [531, 382] on div "Multiple Values – See As Per Plan" at bounding box center [619, 388] width 332 height 22
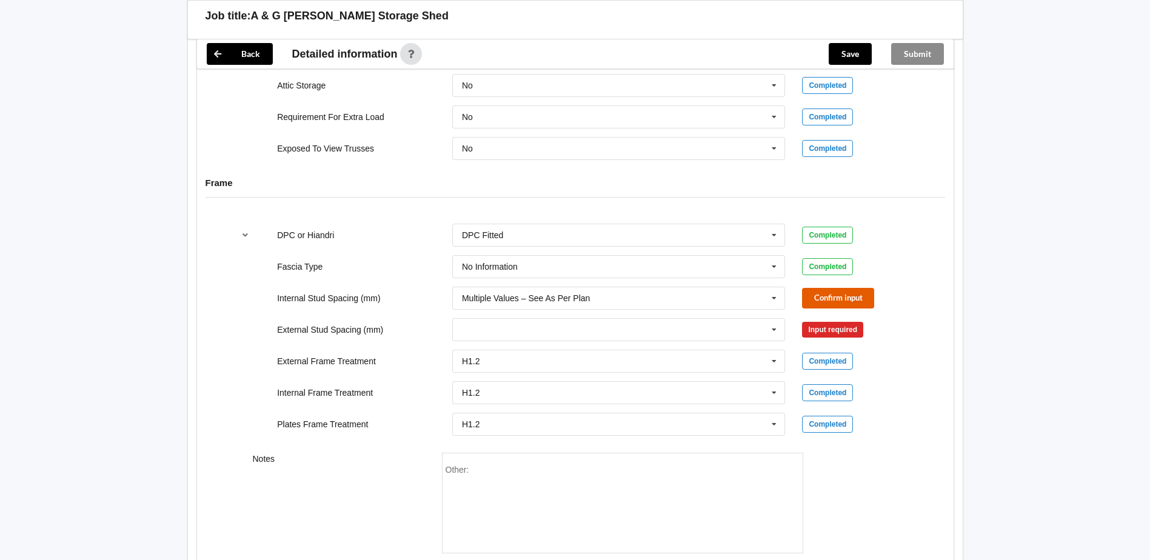
click at [846, 299] on button "Confirm input" at bounding box center [838, 298] width 72 height 20
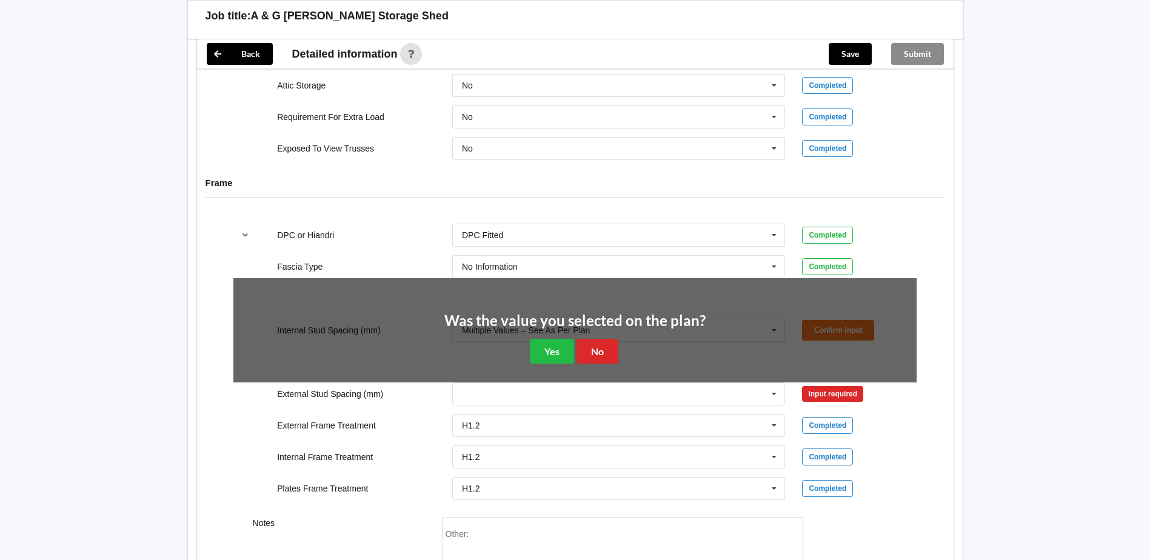
click at [604, 335] on div "Was the value you selected on the plan? Yes No" at bounding box center [575, 339] width 261 height 50
click at [597, 347] on button "No" at bounding box center [598, 351] width 42 height 25
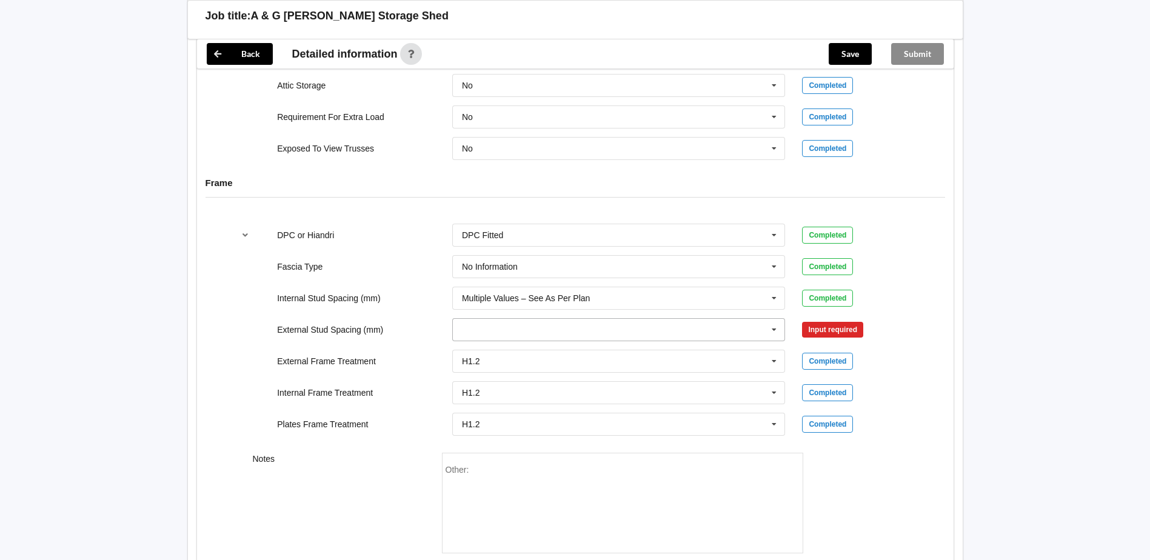
click at [598, 329] on input "text" at bounding box center [620, 330] width 332 height 22
click at [542, 417] on span "Multiple Values – See As Per Plan" at bounding box center [527, 420] width 128 height 10
click at [847, 338] on button "Confirm input" at bounding box center [838, 330] width 72 height 20
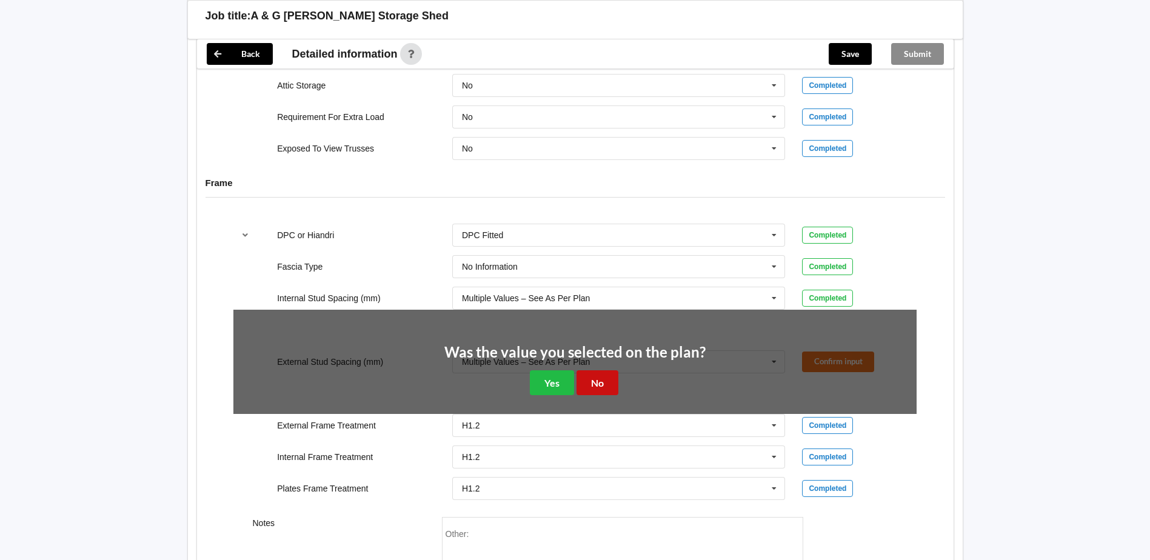
click at [606, 384] on button "No" at bounding box center [598, 383] width 42 height 25
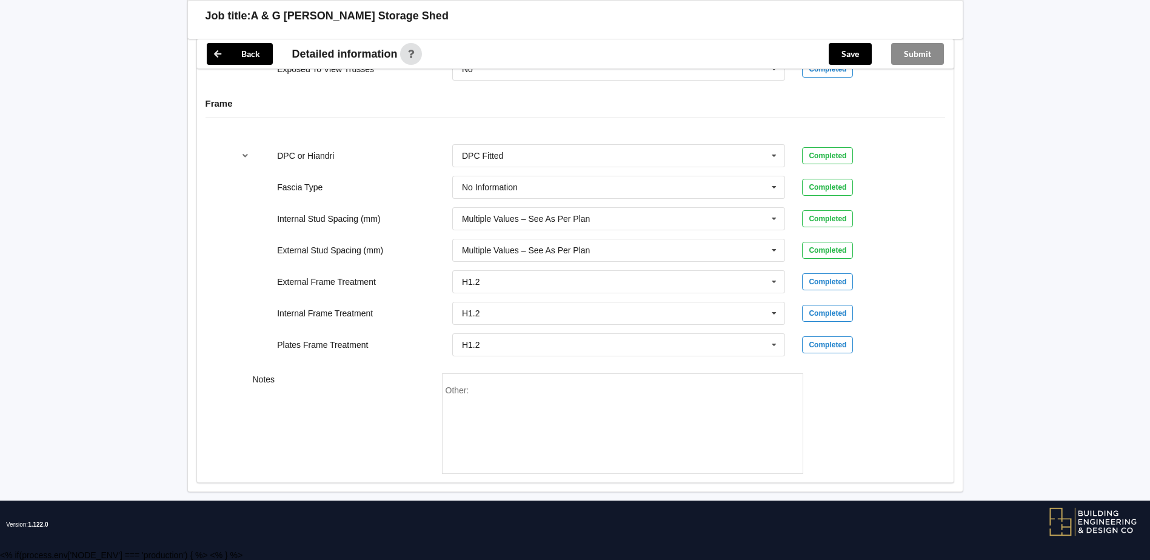
scroll to position [1233, 0]
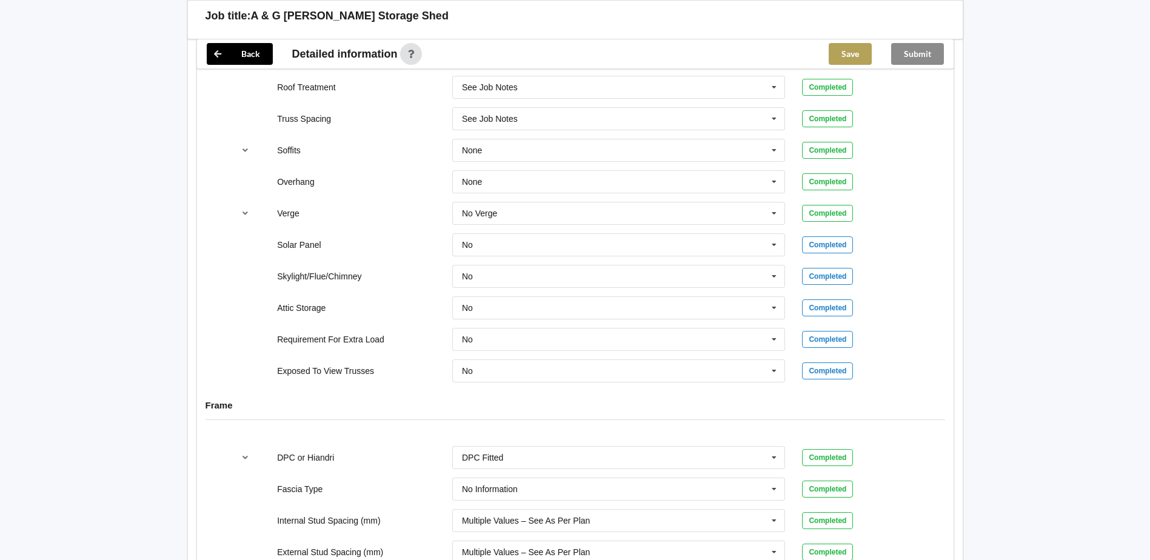
click at [856, 57] on button "Save" at bounding box center [850, 54] width 43 height 22
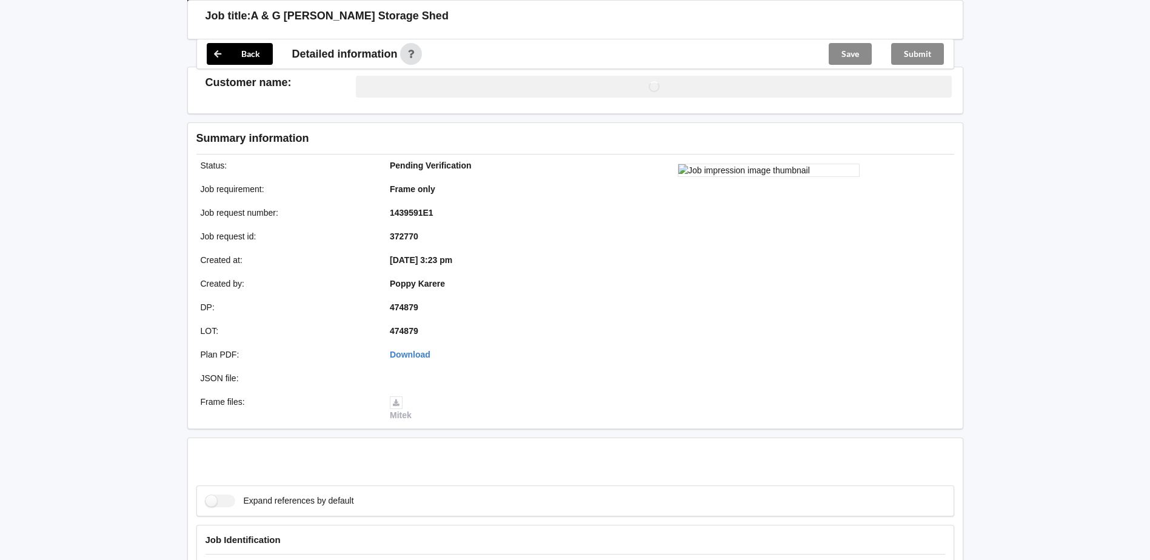
scroll to position [930, 0]
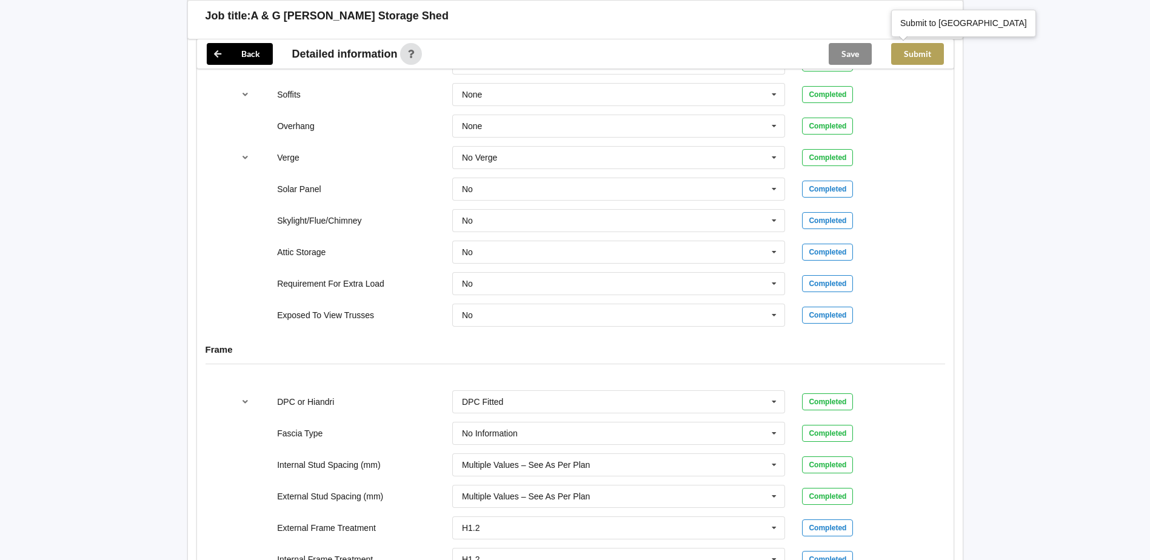
click at [921, 52] on button "Submit" at bounding box center [917, 54] width 53 height 22
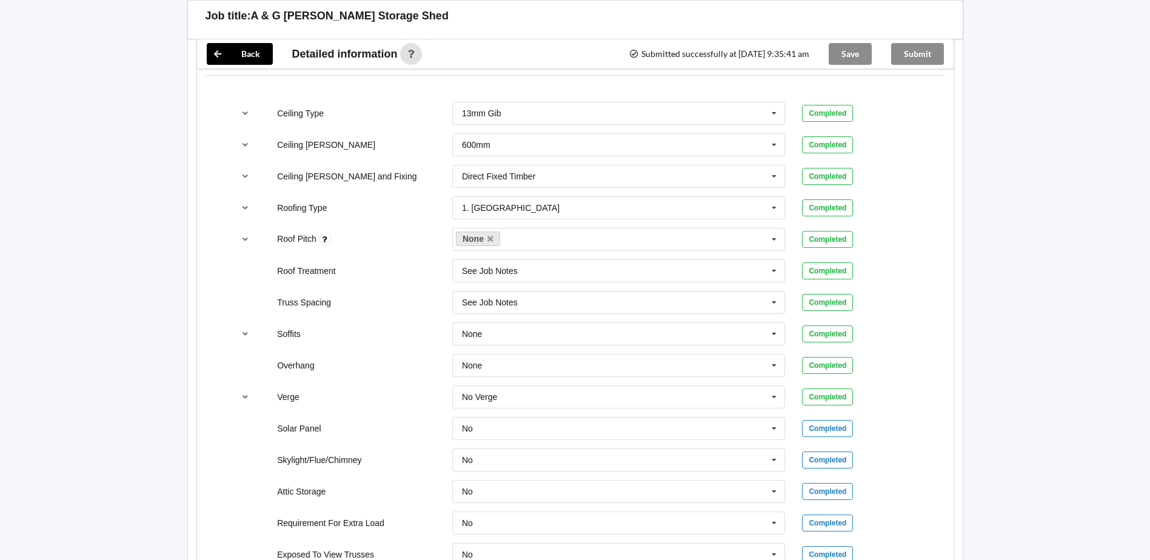
scroll to position [505, 0]
